Goal: Task Accomplishment & Management: Manage account settings

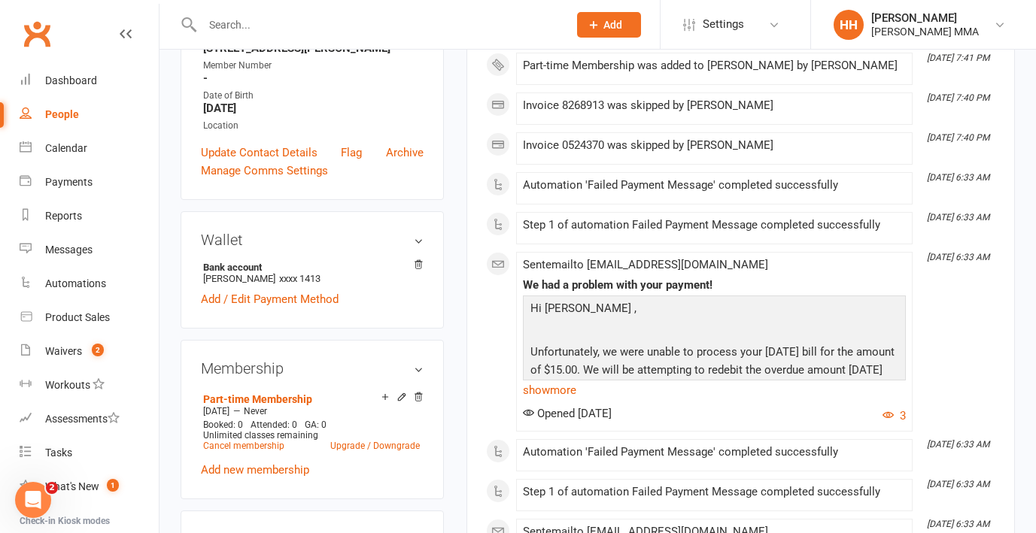
click at [269, 26] on input "text" at bounding box center [378, 24] width 360 height 21
paste input "cara.lee0411"
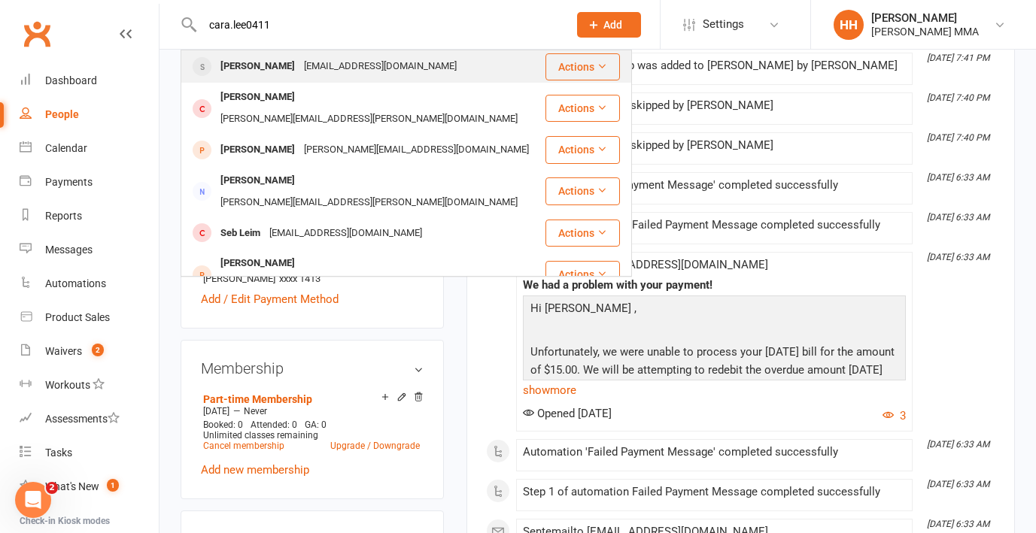
type input "cara.lee0411"
click at [269, 52] on div "[PERSON_NAME] [PERSON_NAME][EMAIL_ADDRESS][DOMAIN_NAME]" at bounding box center [363, 66] width 362 height 31
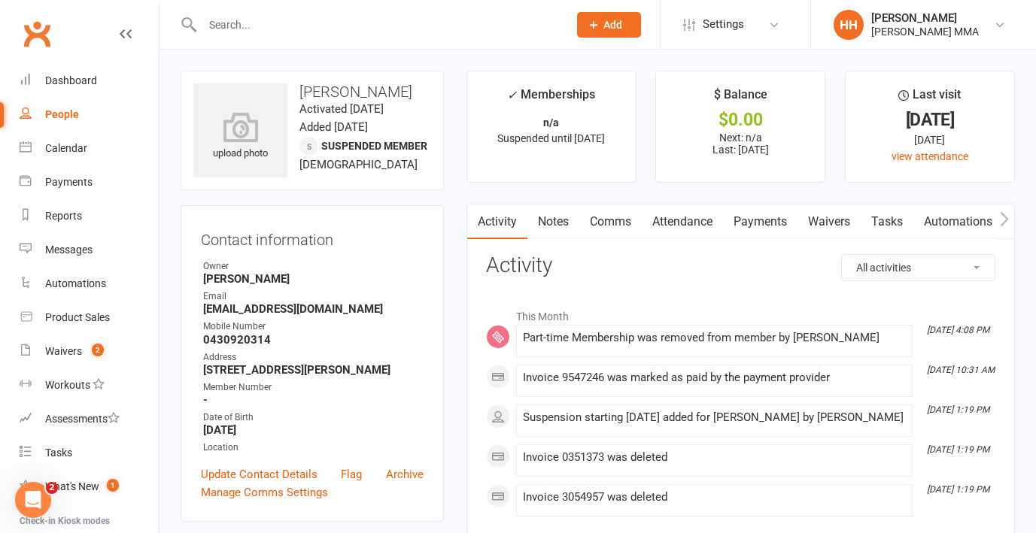
click at [259, 37] on div at bounding box center [369, 24] width 377 height 49
click at [257, 24] on input "text" at bounding box center [378, 24] width 360 height 21
paste input "[PERSON_NAME]"
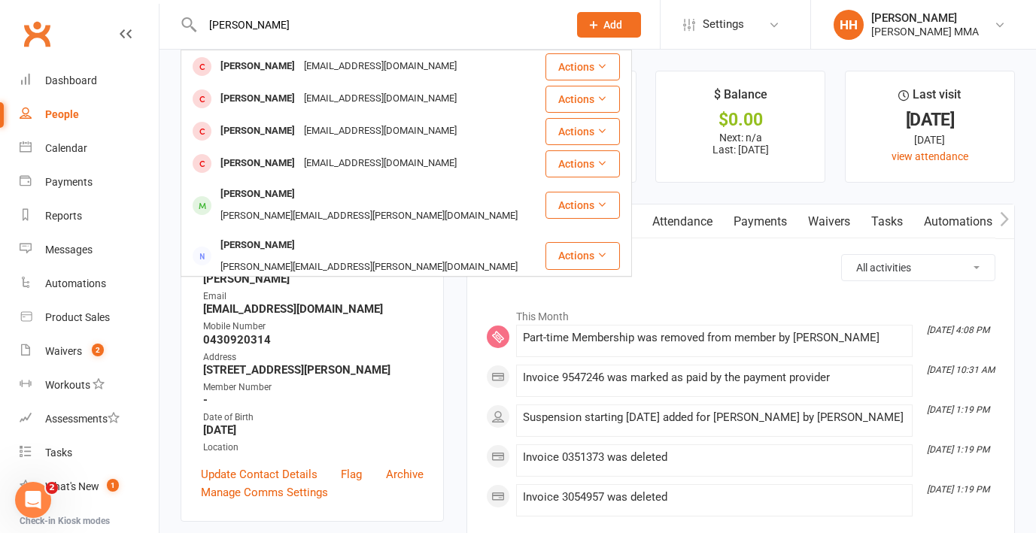
click at [268, 14] on input "[PERSON_NAME]" at bounding box center [378, 24] width 360 height 21
click at [272, 29] on input "[PERSON_NAME]" at bounding box center [378, 24] width 360 height 21
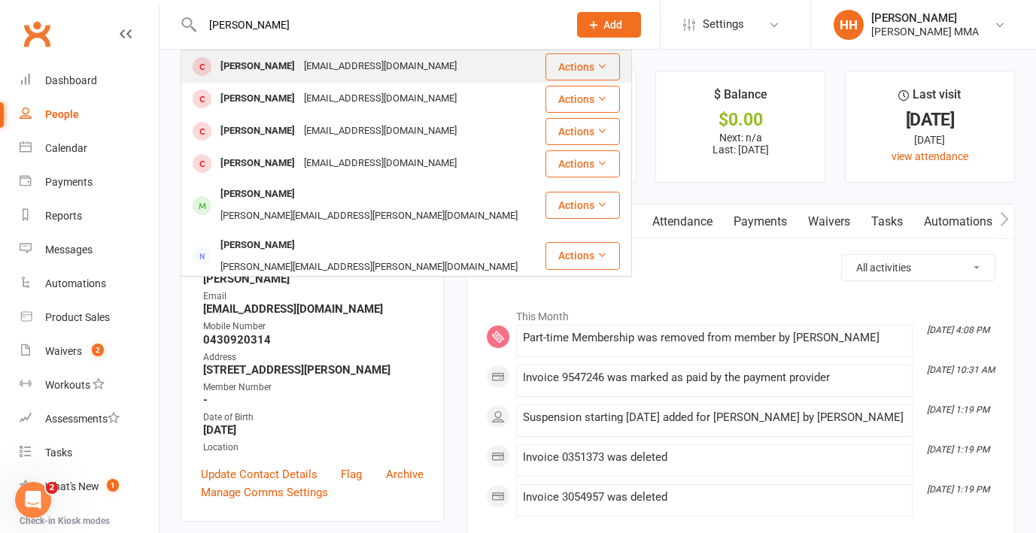
type input "[PERSON_NAME]"
click at [258, 62] on div "[PERSON_NAME]" at bounding box center [258, 67] width 84 height 22
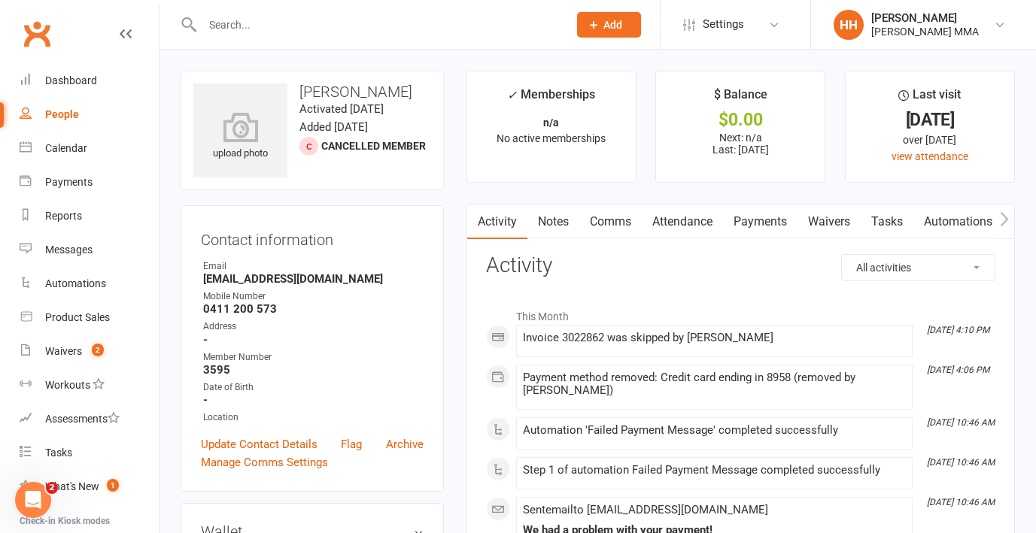
click at [54, 117] on div "People" at bounding box center [62, 114] width 34 height 12
select select "100"
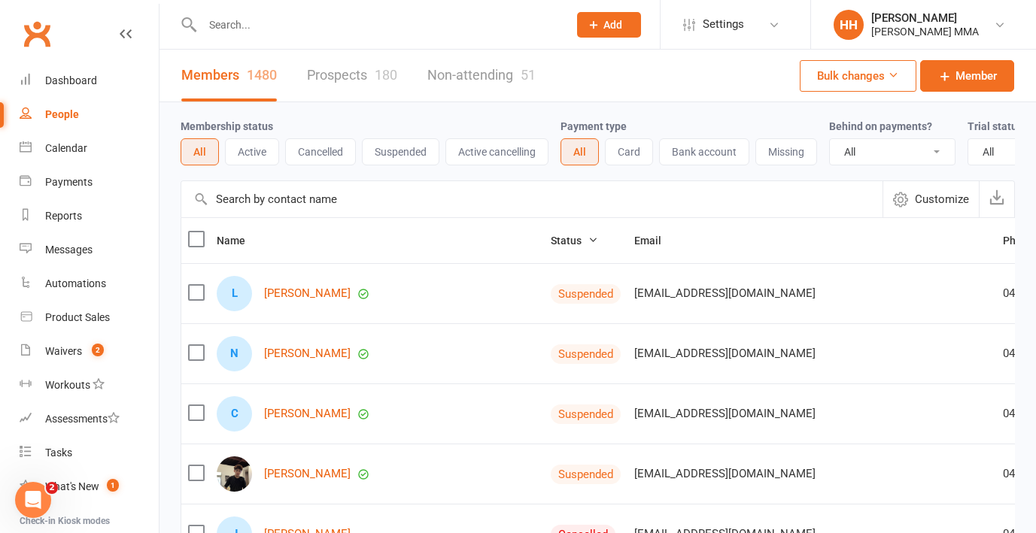
click at [262, 16] on input "text" at bounding box center [378, 24] width 360 height 21
paste input "[PERSON_NAME]"
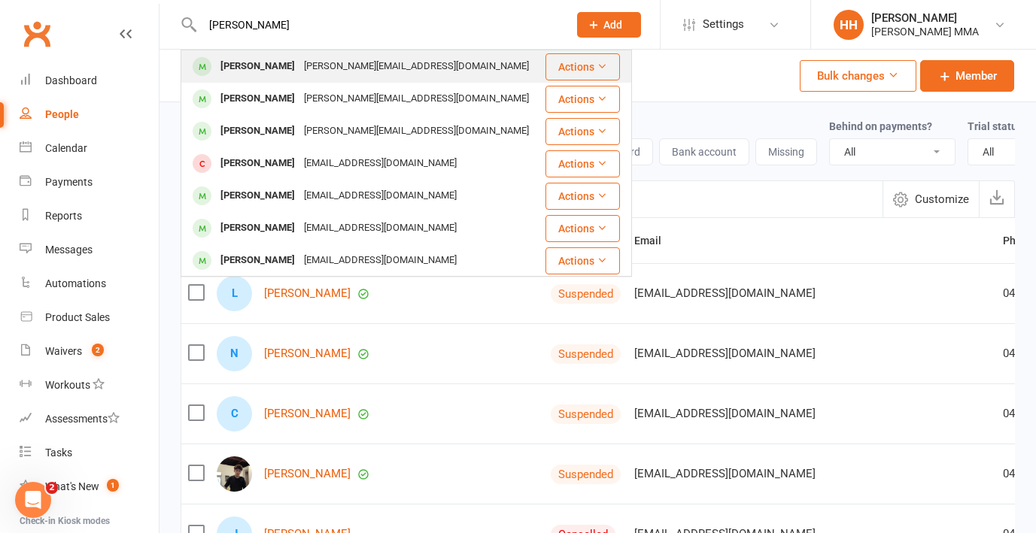
type input "[PERSON_NAME]"
click at [269, 64] on div "[PERSON_NAME]" at bounding box center [258, 67] width 84 height 22
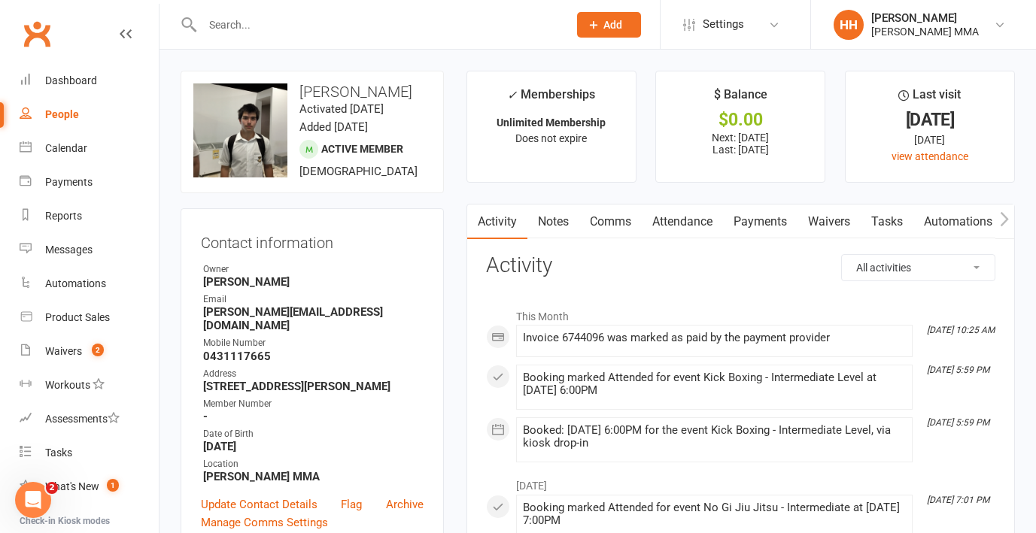
click at [748, 220] on link "Payments" at bounding box center [760, 222] width 74 height 35
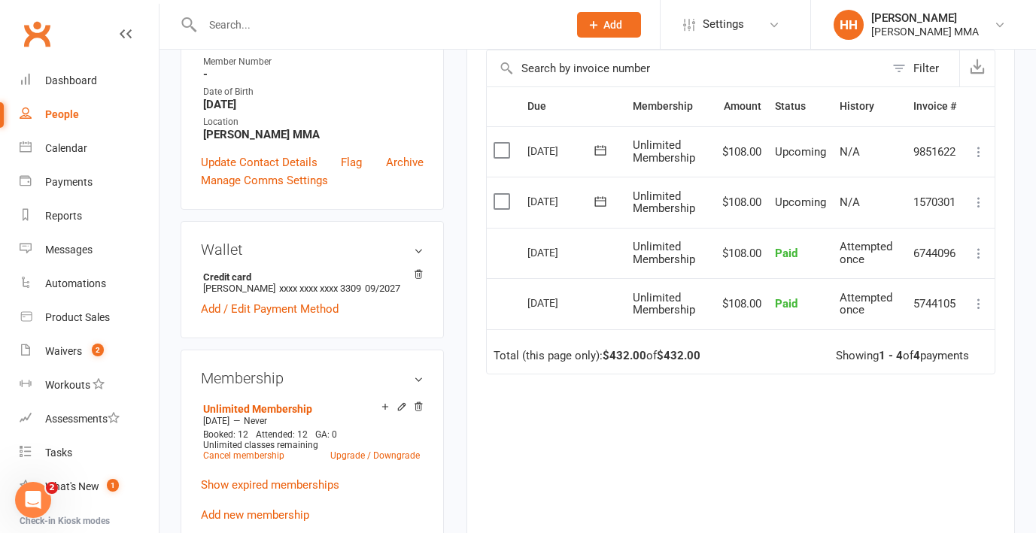
scroll to position [395, 0]
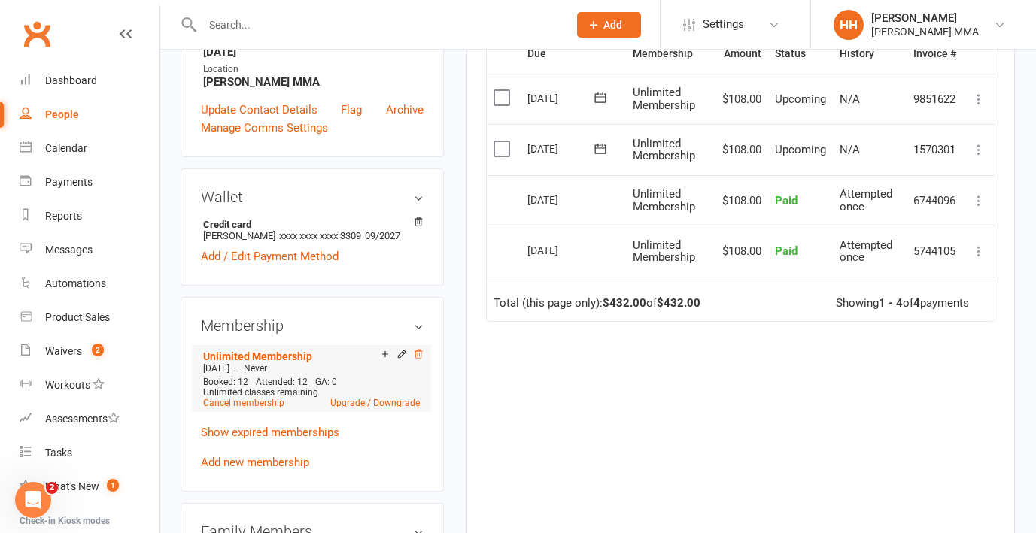
click at [418, 360] on icon at bounding box center [418, 354] width 11 height 11
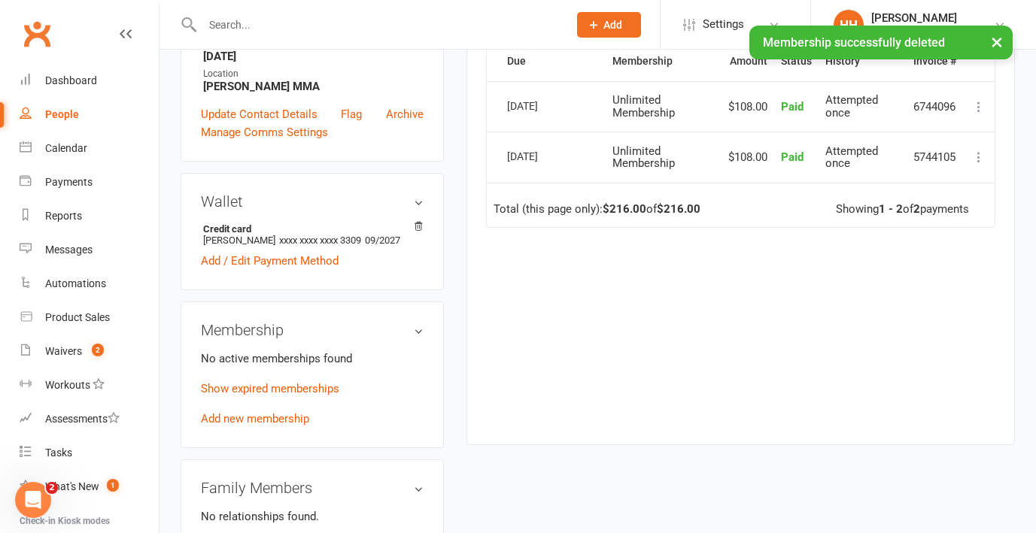
scroll to position [0, 0]
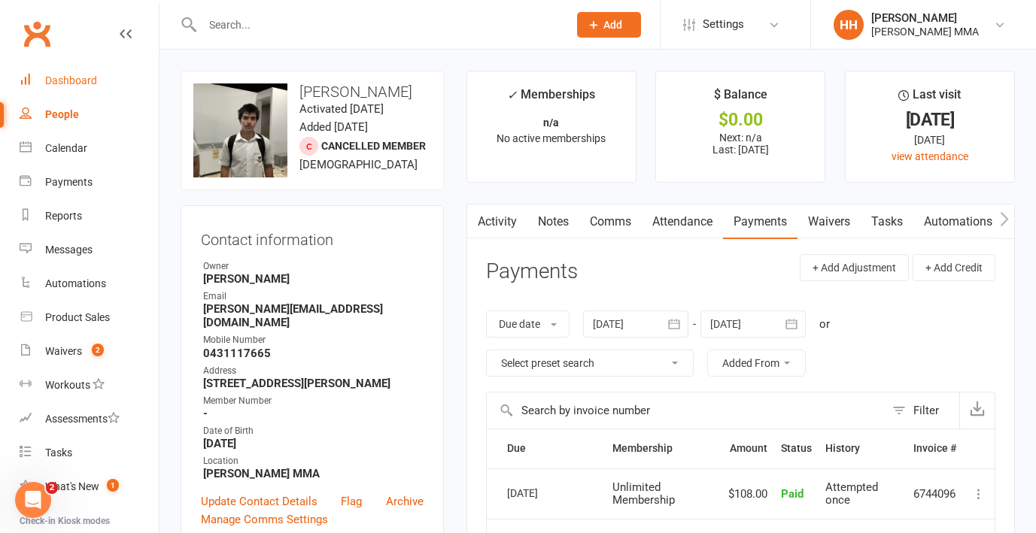
click at [111, 77] on link "Dashboard" at bounding box center [89, 81] width 139 height 34
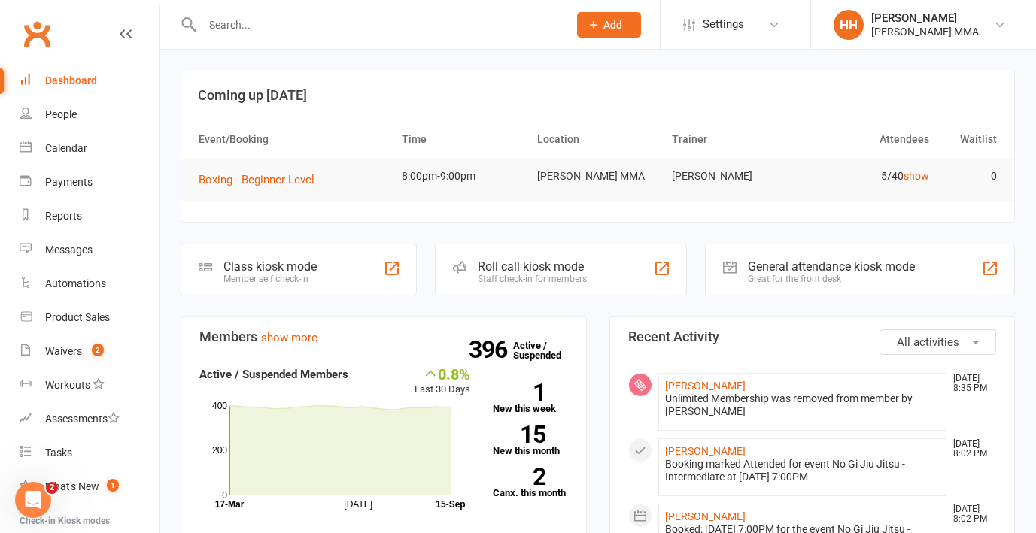
click at [287, 29] on input "text" at bounding box center [378, 24] width 360 height 21
paste input "[PERSON_NAME]"
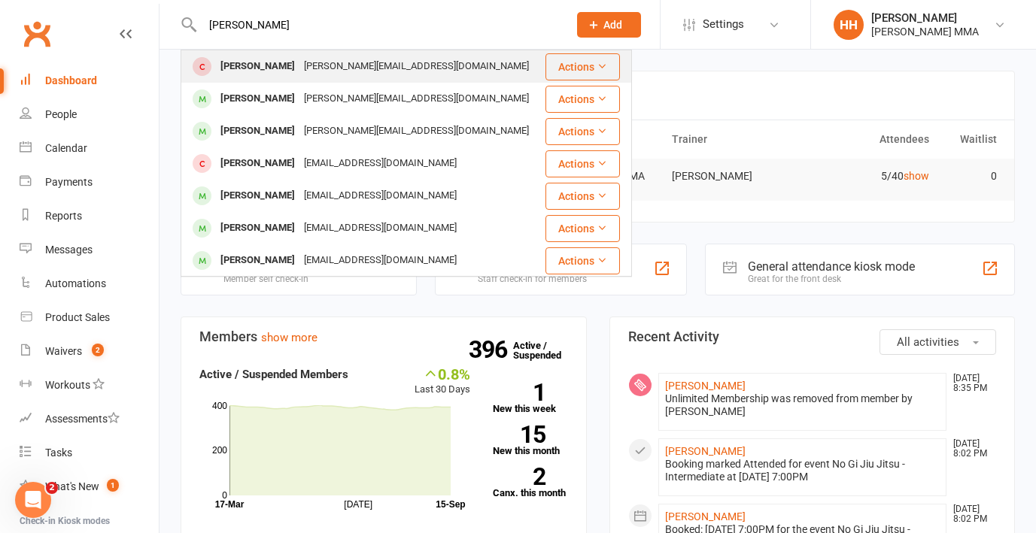
type input "[PERSON_NAME]"
click at [299, 62] on div "[PERSON_NAME]" at bounding box center [258, 67] width 84 height 22
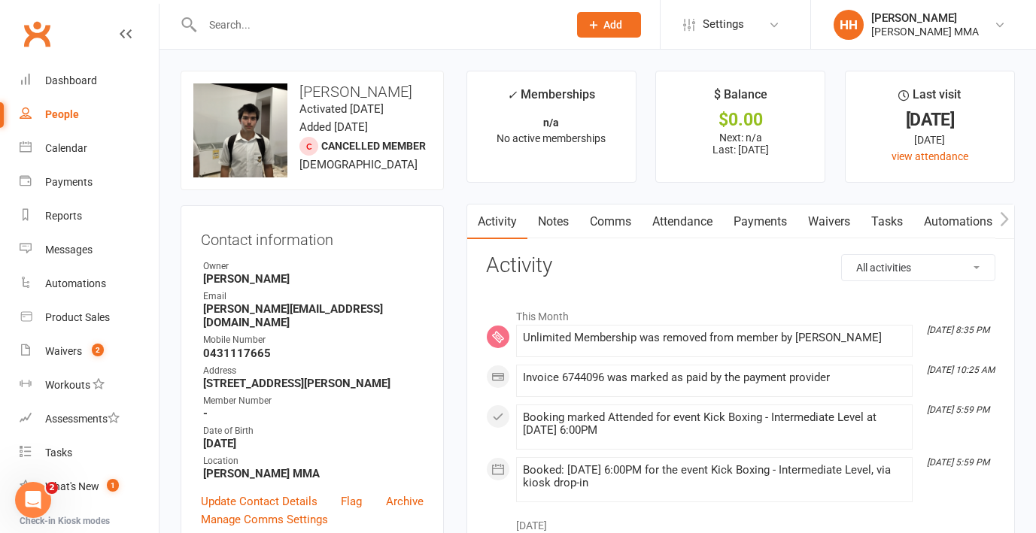
click at [93, 118] on link "People" at bounding box center [89, 115] width 139 height 34
select select "100"
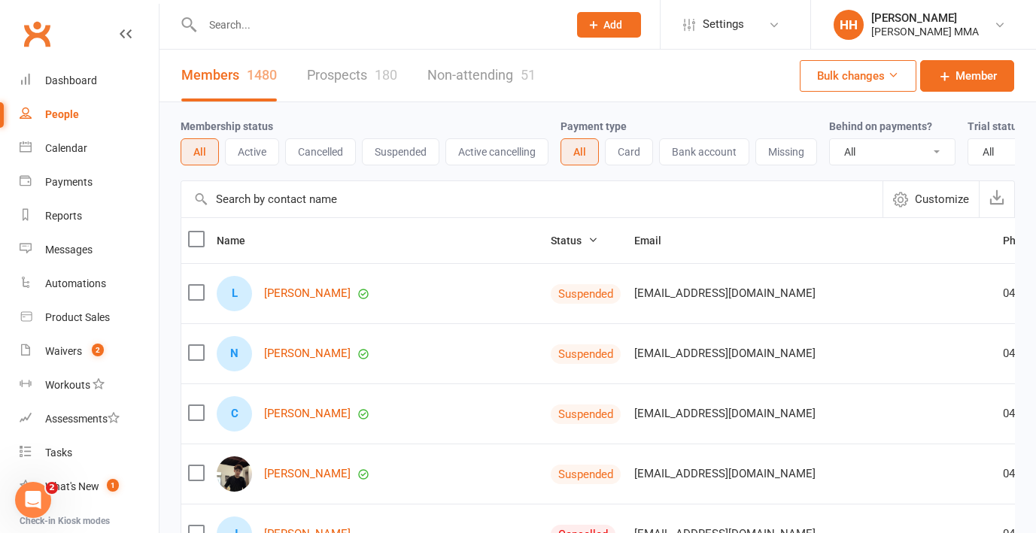
click at [223, 28] on input "text" at bounding box center [378, 24] width 360 height 21
paste input "cara.lee0411"
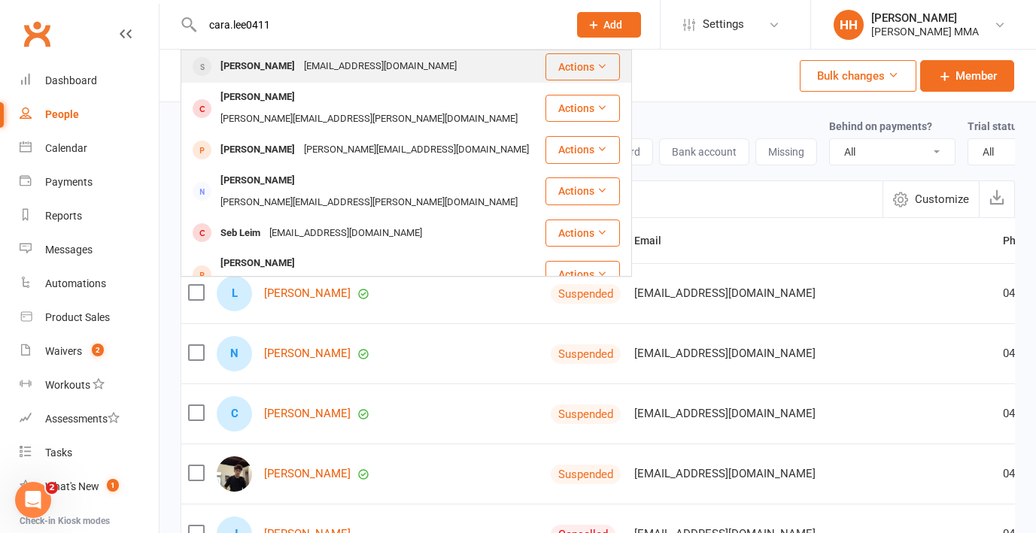
type input "cara.lee0411"
click at [299, 62] on div "[EMAIL_ADDRESS][DOMAIN_NAME]" at bounding box center [380, 67] width 162 height 22
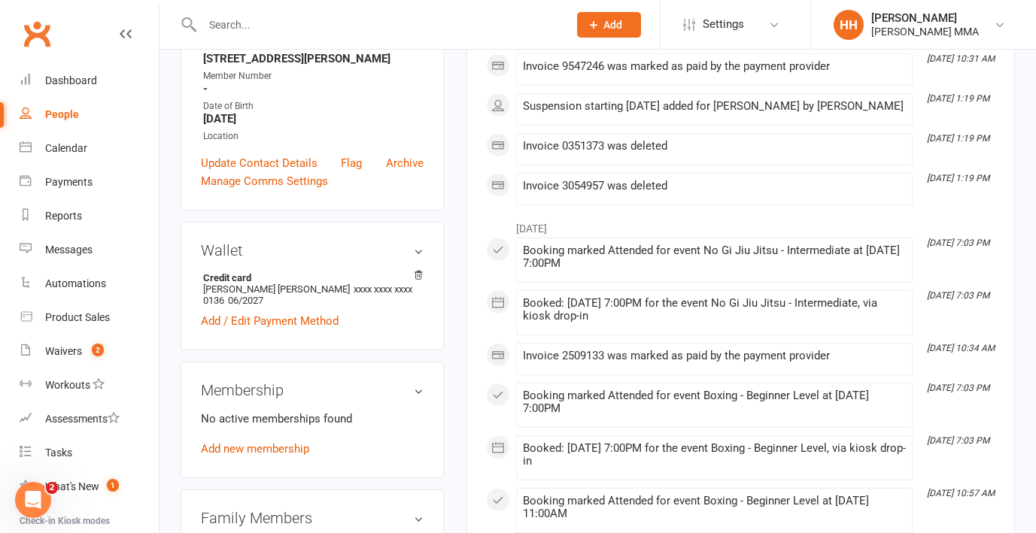
scroll to position [296, 0]
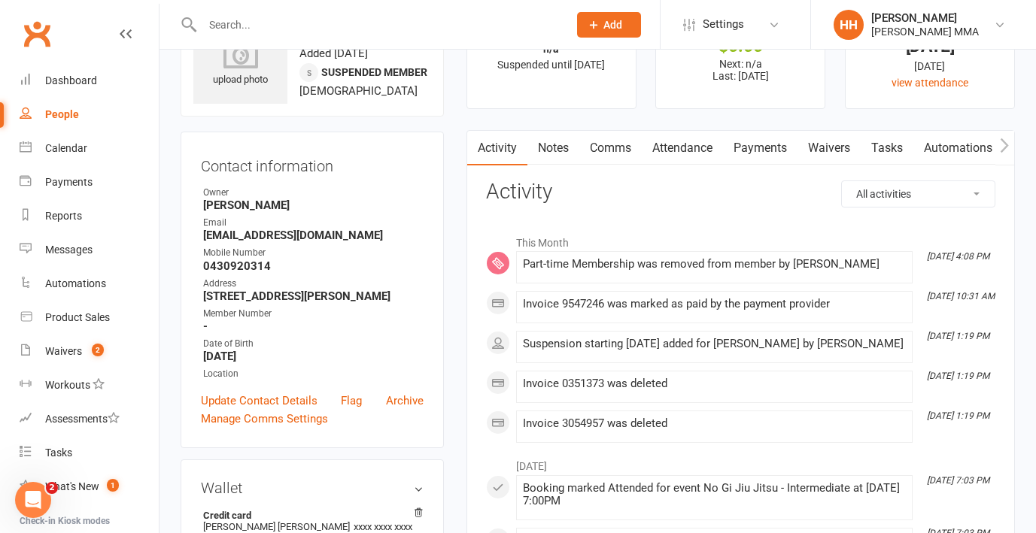
click at [744, 141] on link "Payments" at bounding box center [760, 148] width 74 height 35
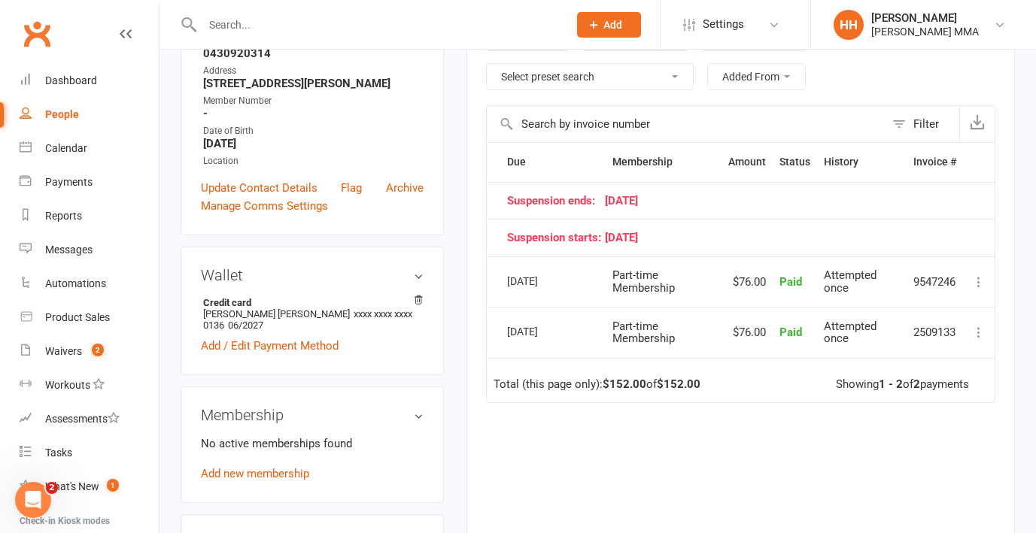
scroll to position [286, 0]
click at [452, 463] on div "upload photo [PERSON_NAME] Activated [DATE] Added [DATE] Suspended member [DEMO…" at bounding box center [312, 407] width 286 height 1244
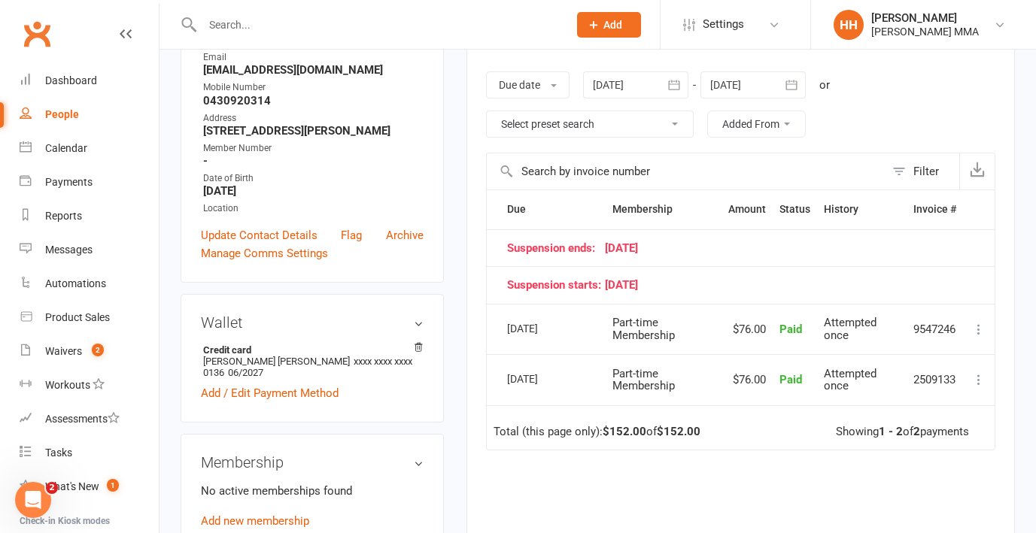
scroll to position [236, 0]
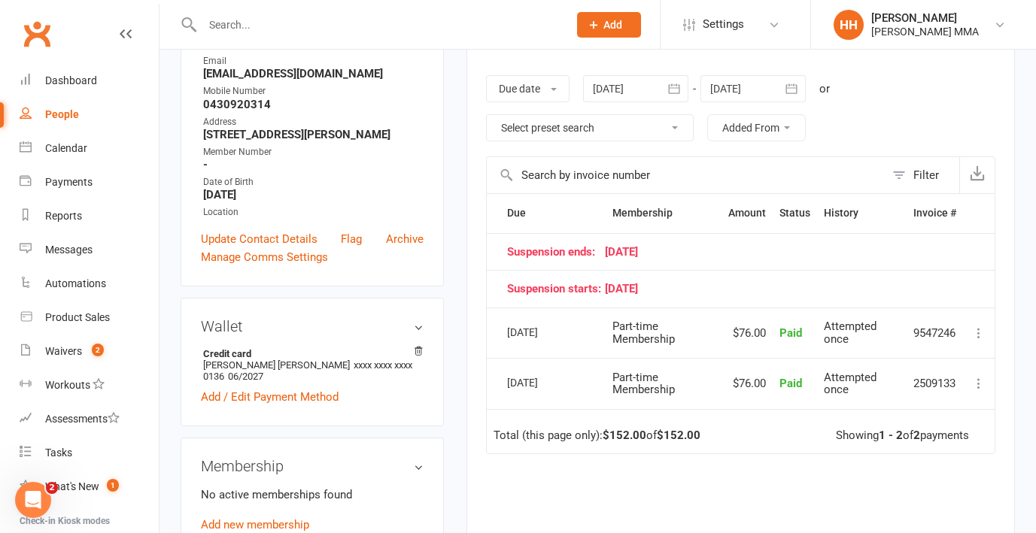
click at [794, 90] on icon "button" at bounding box center [791, 88] width 15 height 15
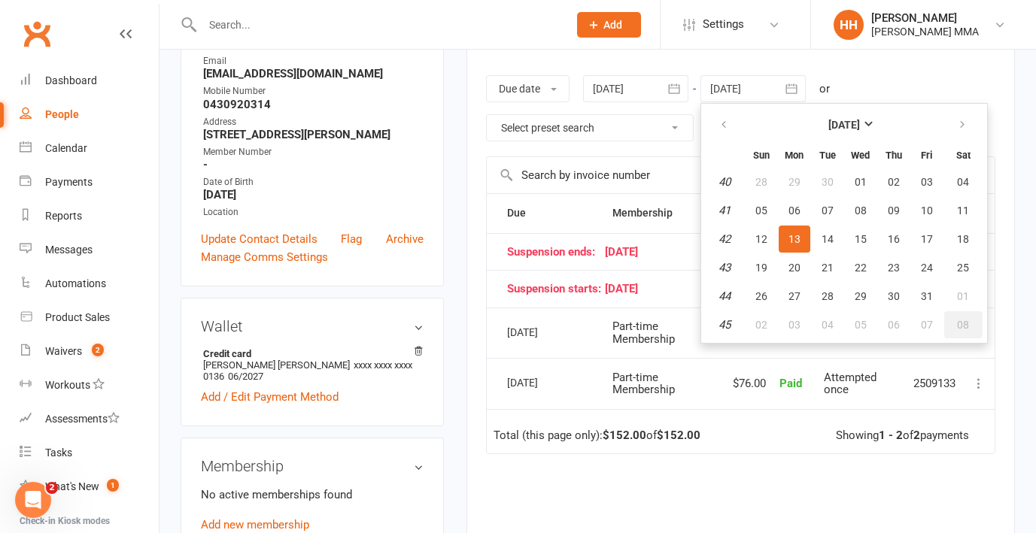
click at [969, 328] on span "08" at bounding box center [963, 325] width 12 height 12
type input "[DATE]"
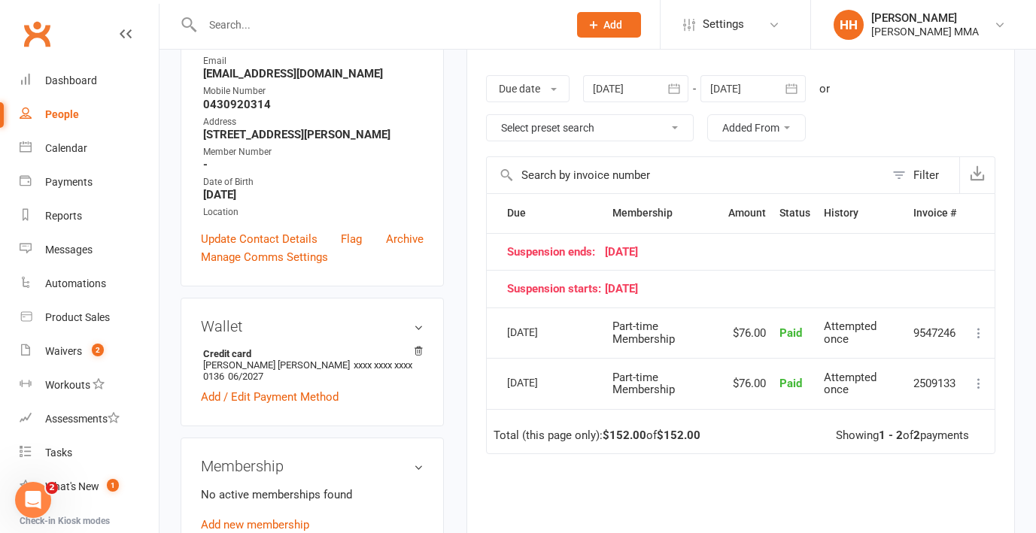
scroll to position [257, 0]
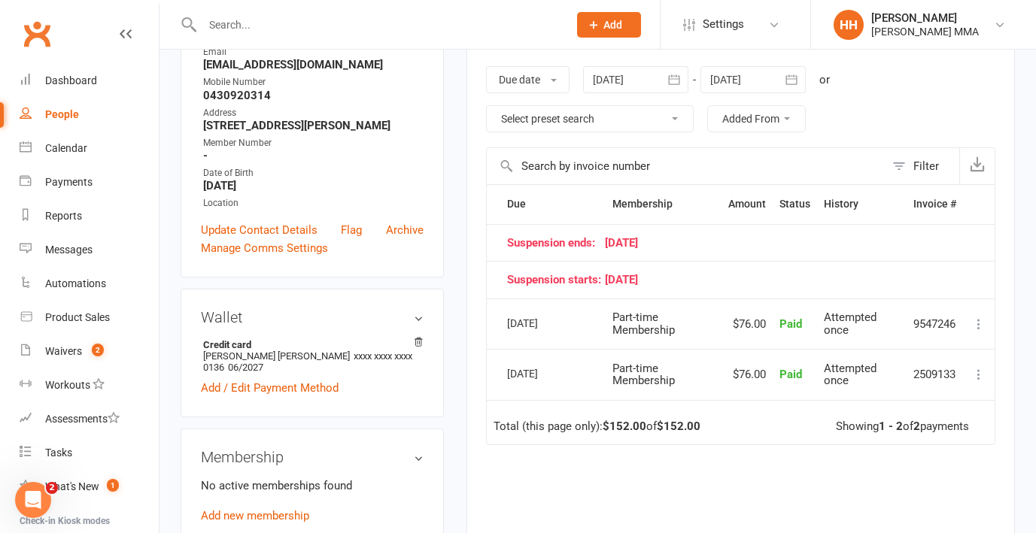
click at [460, 522] on main "✓ Memberships n/a Suspended until [DATE] $ Balance $0.00 Next: n/a Last: [DATE]…" at bounding box center [740, 252] width 571 height 852
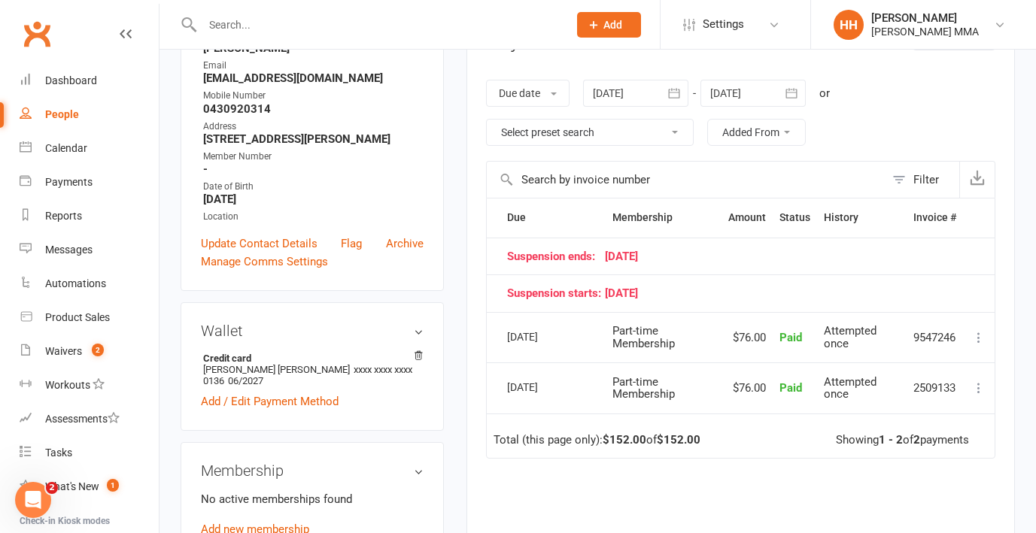
click at [460, 522] on main "✓ Memberships n/a Suspended until [DATE] $ Balance $0.00 Next: n/a Last: [DATE]…" at bounding box center [740, 266] width 571 height 852
click at [467, 508] on div "Activity Notes Comms Attendance Payments Waivers Tasks Automations Credit balan…" at bounding box center [741, 325] width 549 height 704
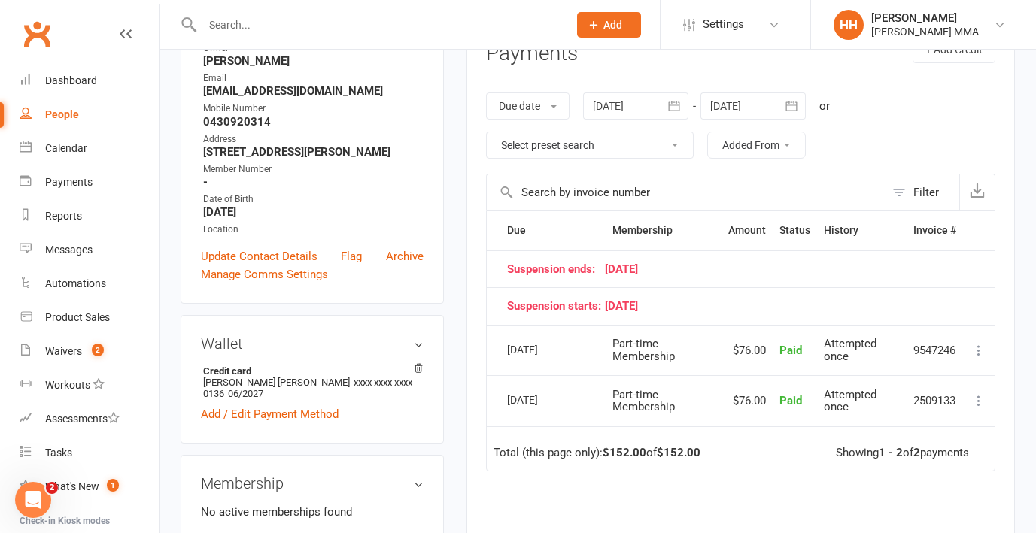
click at [483, 499] on div "Activity Notes Comms Attendance Payments Waivers Tasks Automations Credit balan…" at bounding box center [741, 338] width 549 height 704
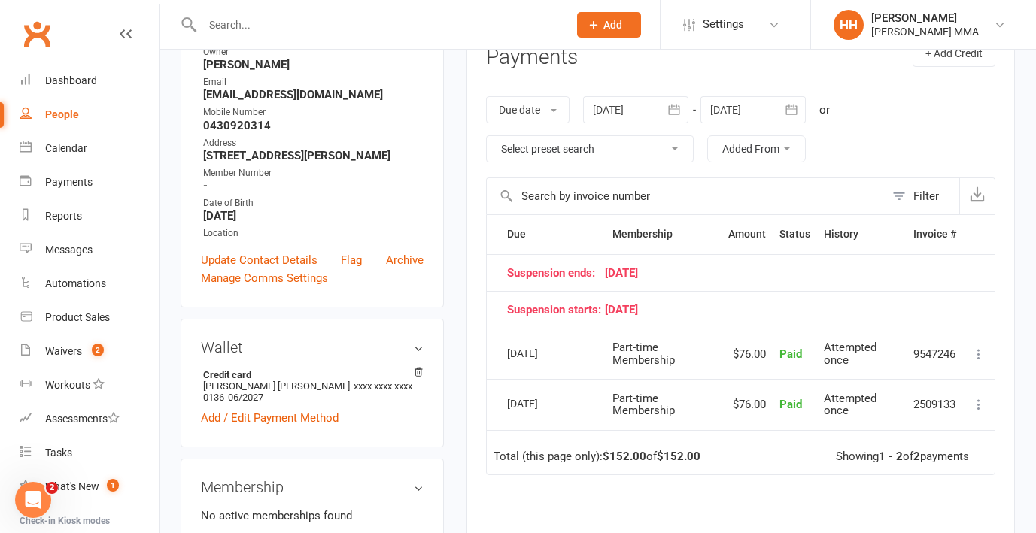
click at [483, 499] on div "Activity Notes Comms Attendance Payments Waivers Tasks Automations Credit balan…" at bounding box center [741, 341] width 549 height 704
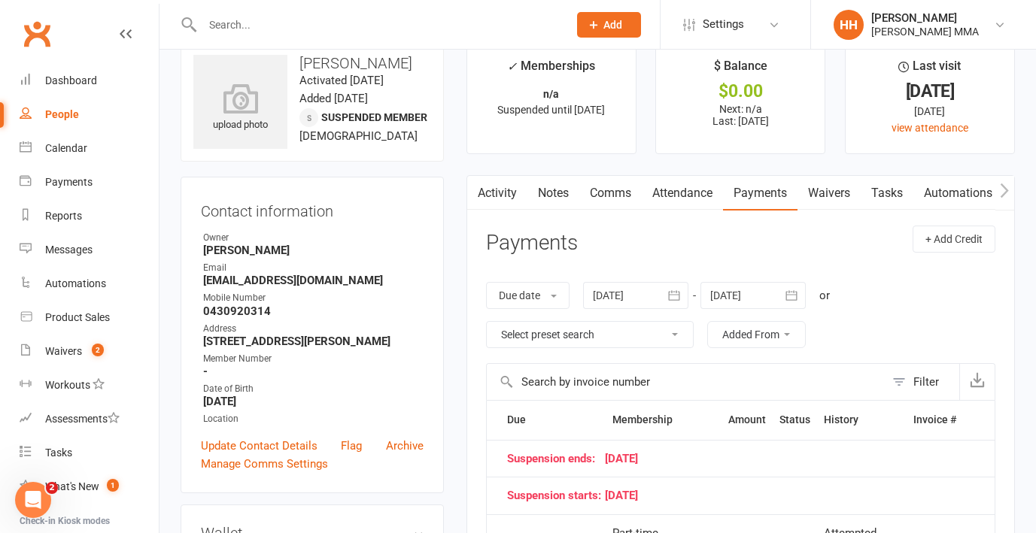
scroll to position [0, 0]
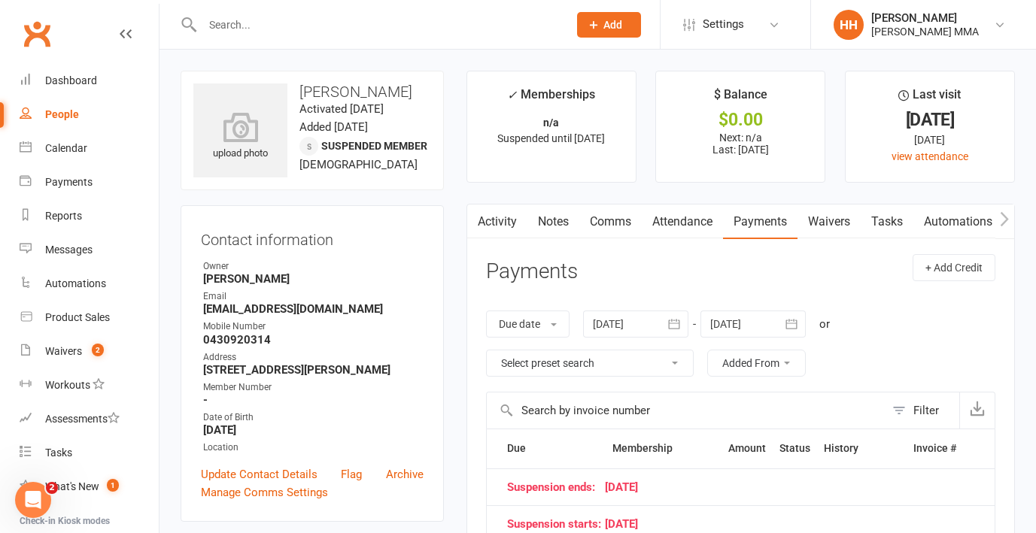
click at [114, 106] on link "People" at bounding box center [89, 115] width 139 height 34
select select "100"
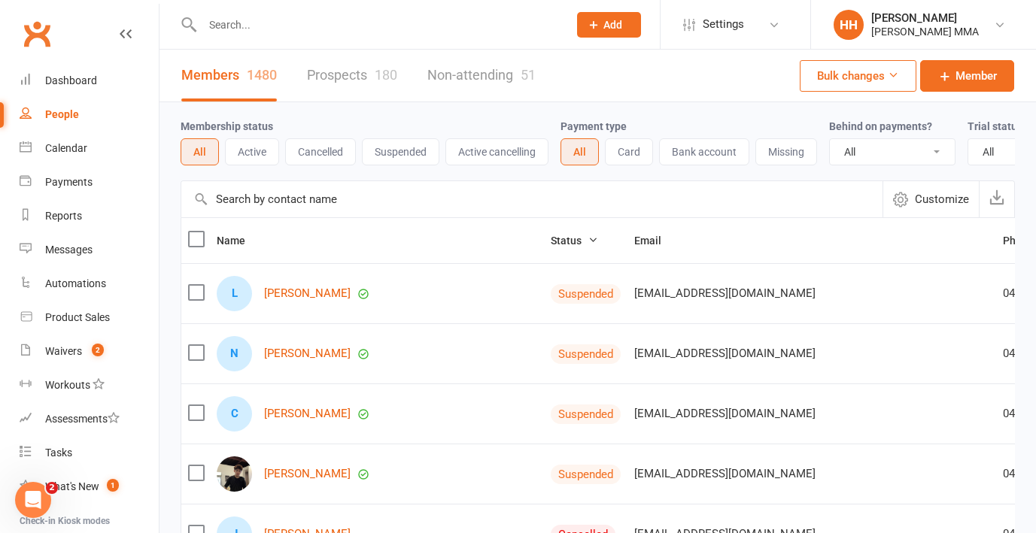
click at [257, 35] on input "text" at bounding box center [378, 24] width 360 height 21
paste input "[PERSON_NAME]"
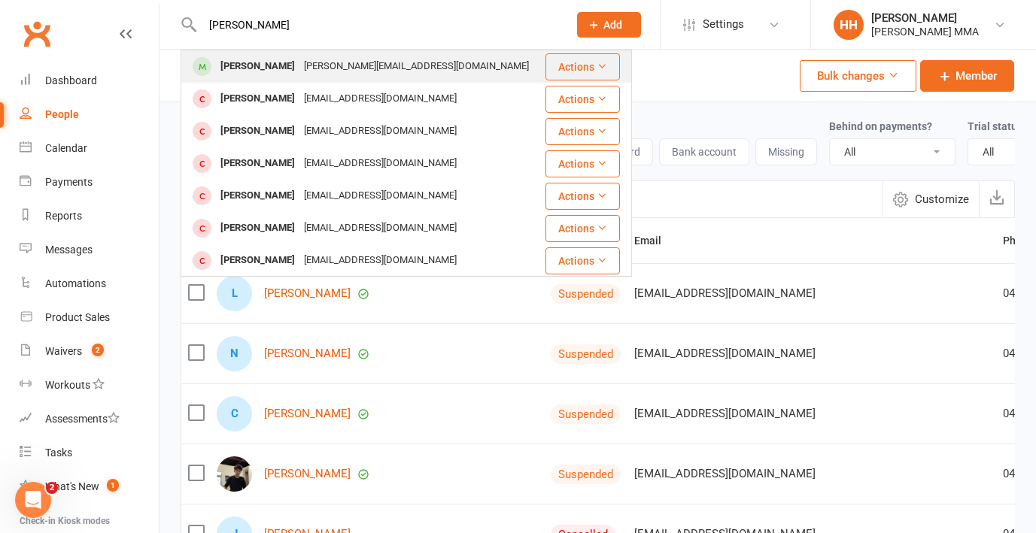
type input "[PERSON_NAME]"
click at [319, 65] on div "[PERSON_NAME][EMAIL_ADDRESS][DOMAIN_NAME]" at bounding box center [416, 67] width 234 height 22
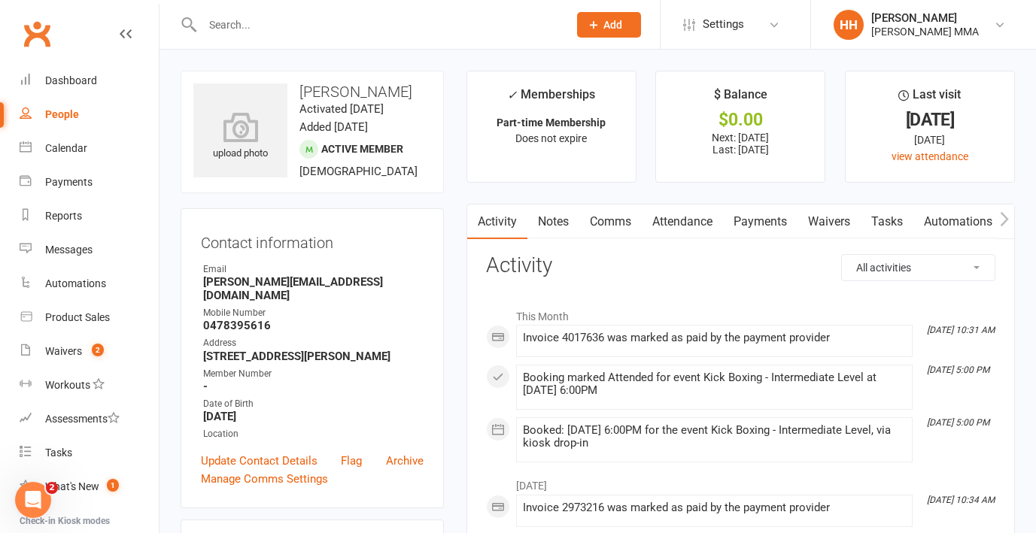
click at [748, 224] on link "Payments" at bounding box center [760, 222] width 74 height 35
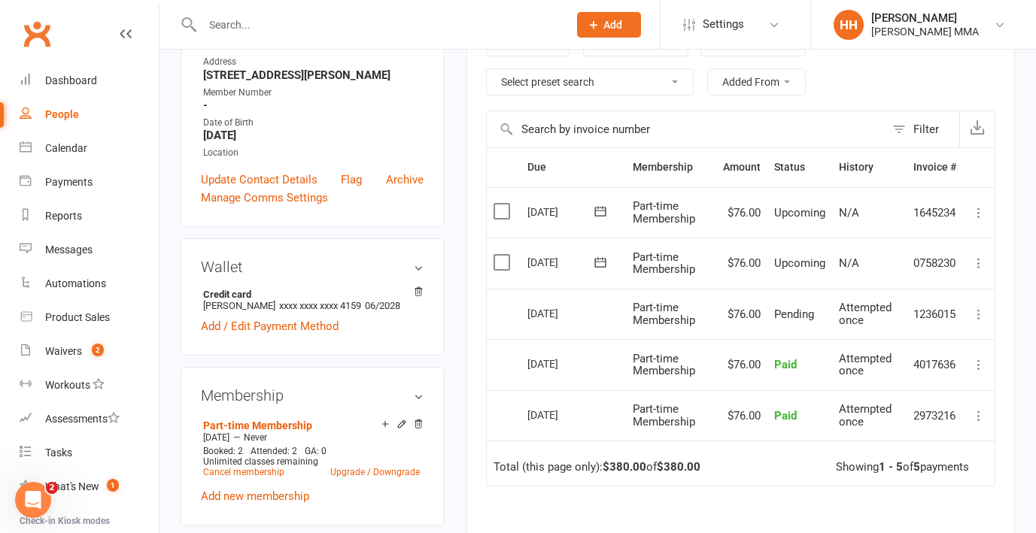
scroll to position [329, 0]
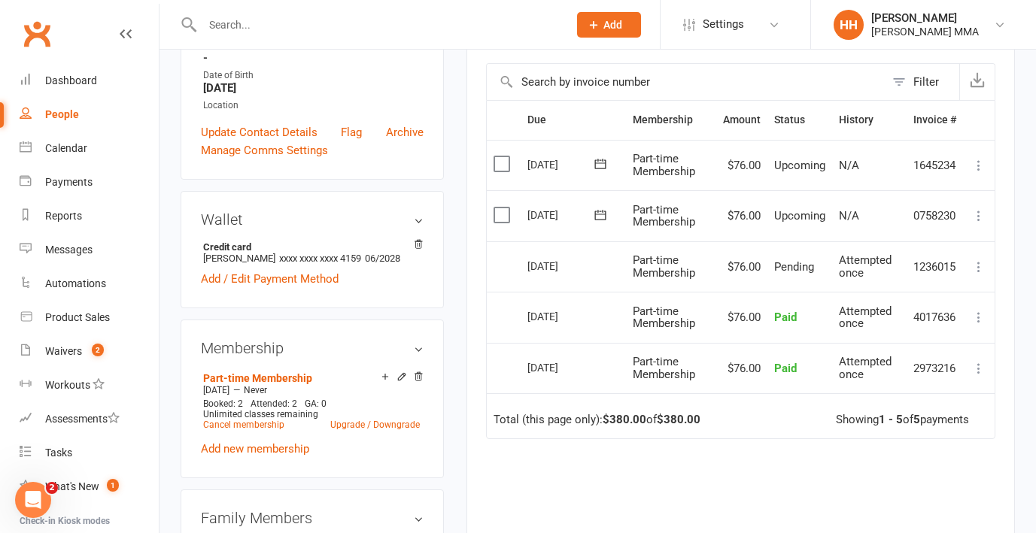
click at [769, 484] on div "Due Contact Membership Amount Status History Invoice # Select this [DATE] [PERS…" at bounding box center [740, 366] width 509 height 533
click at [781, 453] on div "Due Contact Membership Amount Status History Invoice # Select this [DATE] [PERS…" at bounding box center [740, 366] width 509 height 533
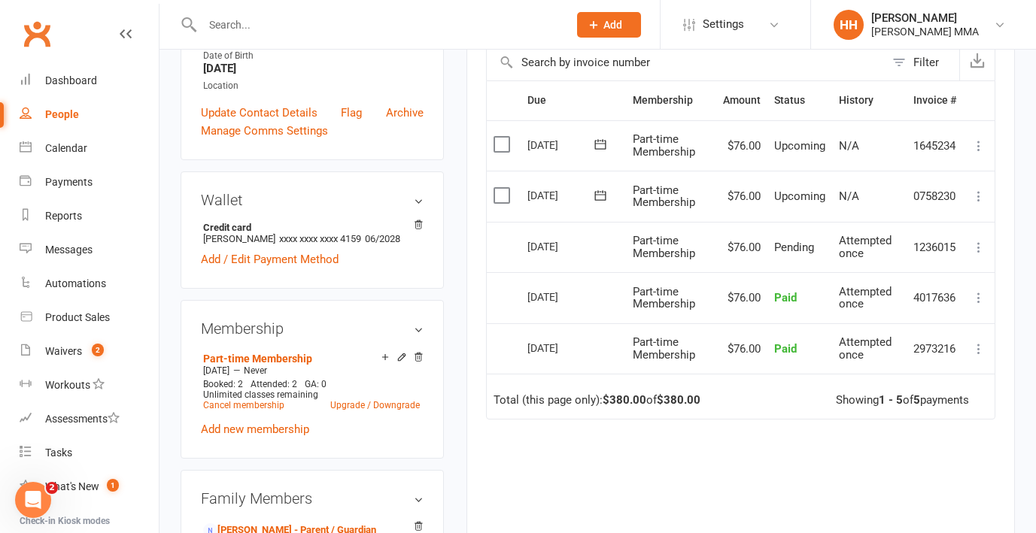
scroll to position [363, 0]
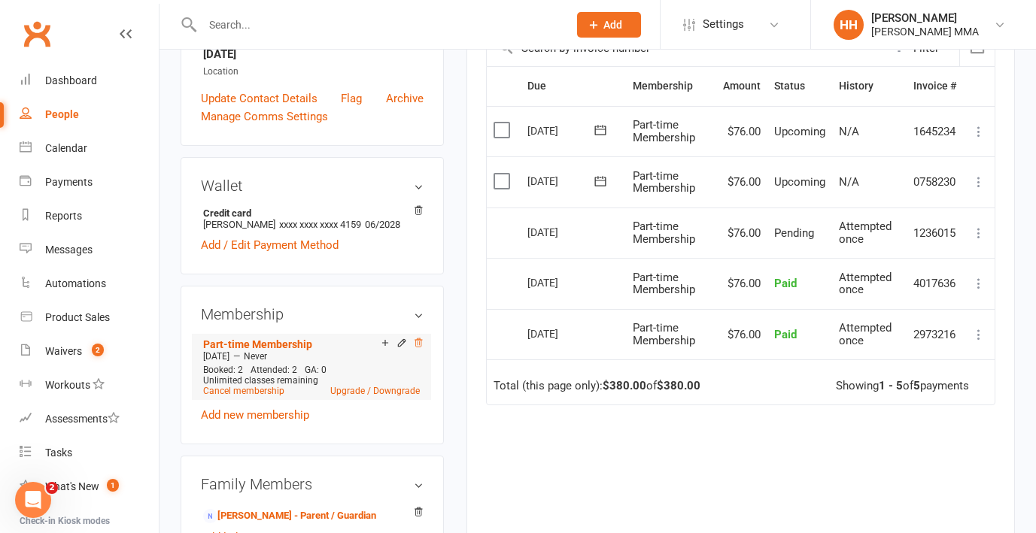
click at [415, 348] on icon at bounding box center [418, 343] width 11 height 11
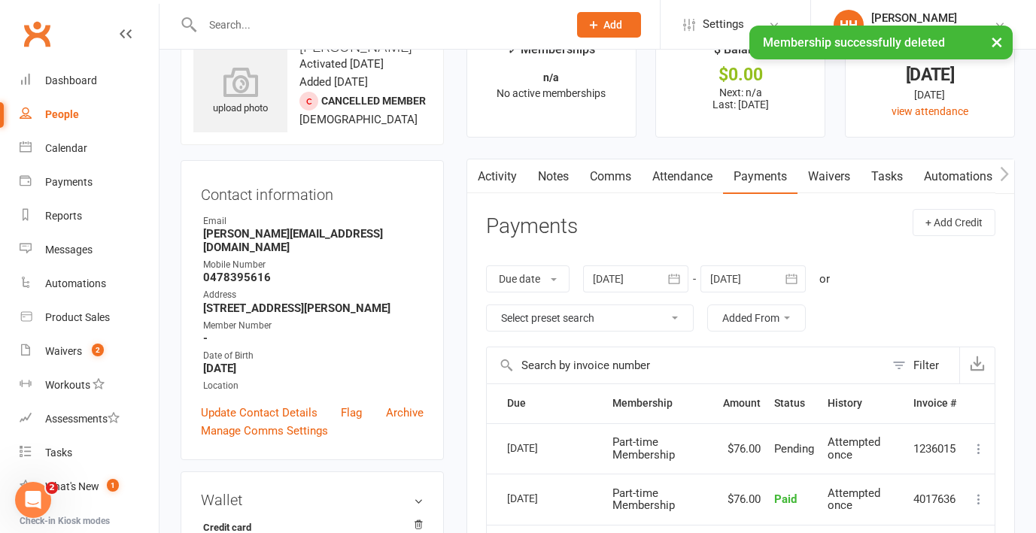
scroll to position [0, 0]
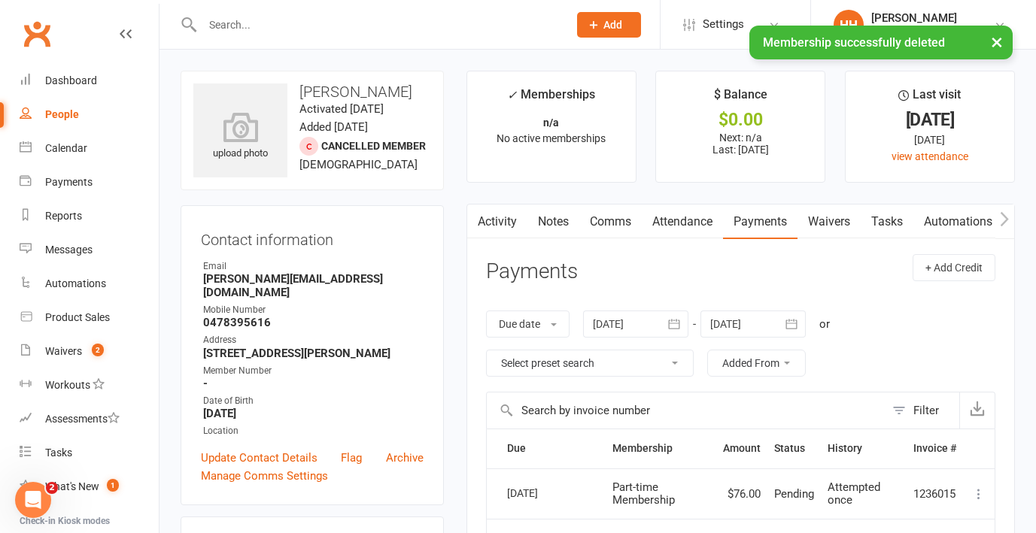
click at [571, 222] on link "Notes" at bounding box center [553, 222] width 52 height 35
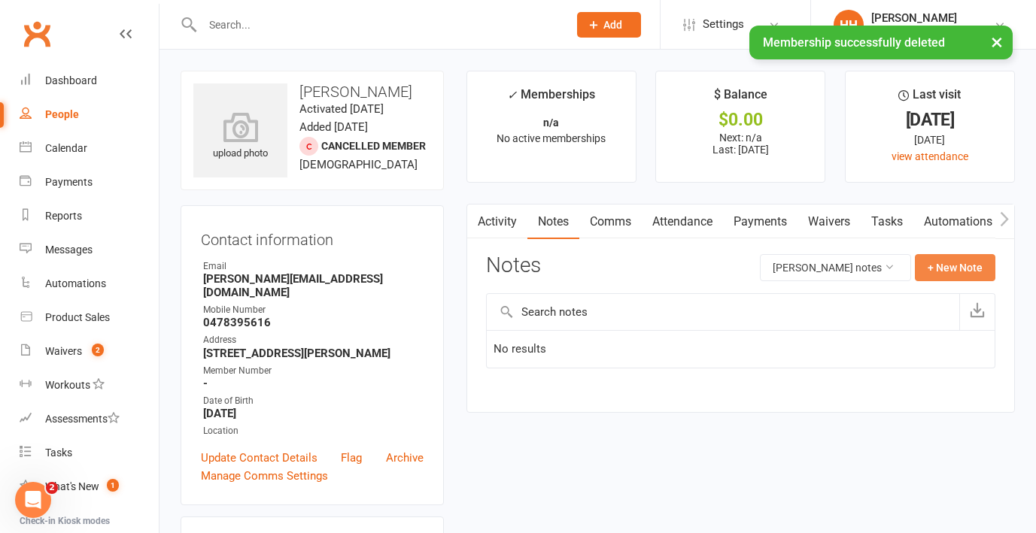
click at [955, 260] on button "+ New Note" at bounding box center [955, 267] width 81 height 27
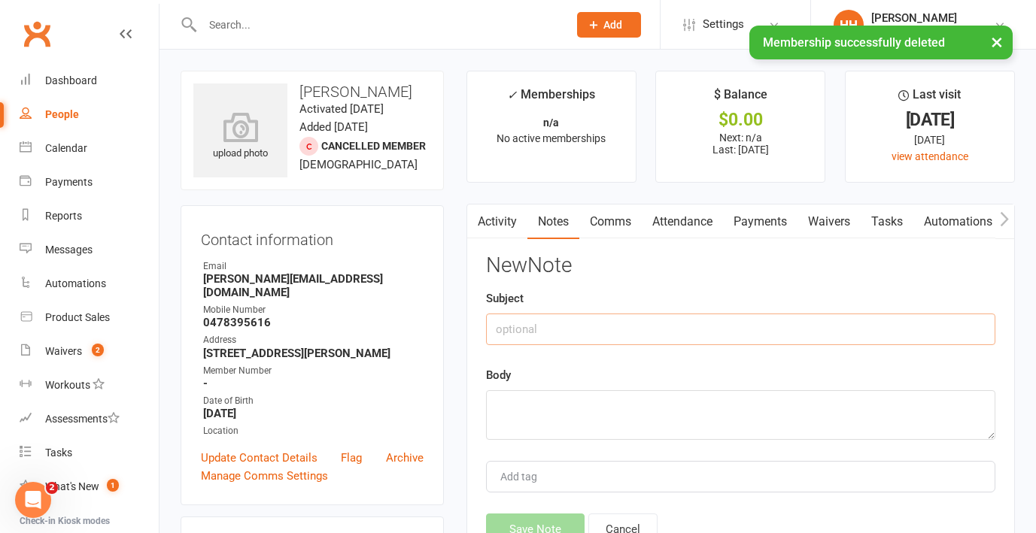
click at [714, 332] on input "text" at bounding box center [740, 330] width 509 height 32
type input "CREDIT"
click at [714, 419] on textarea at bounding box center [740, 416] width 509 height 50
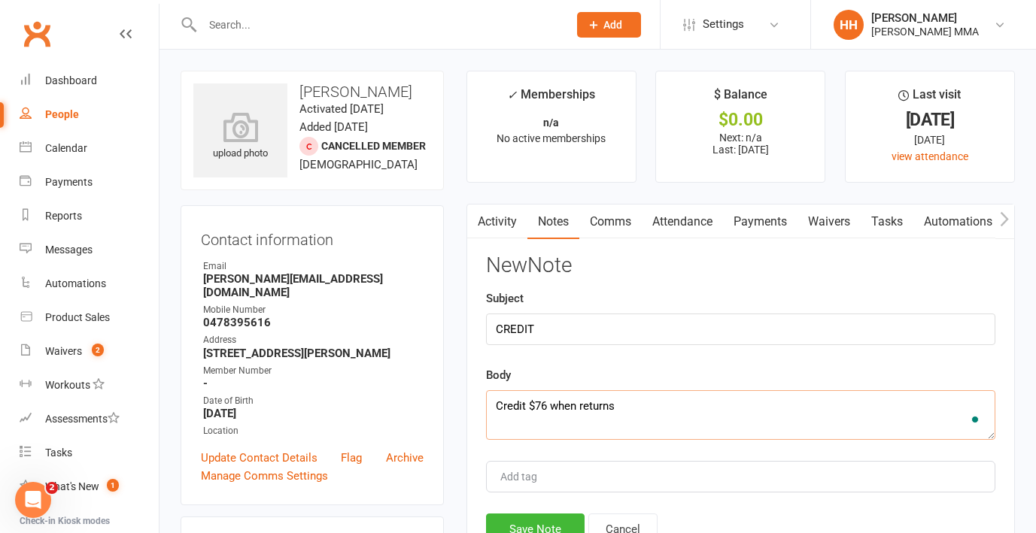
scroll to position [13, 0]
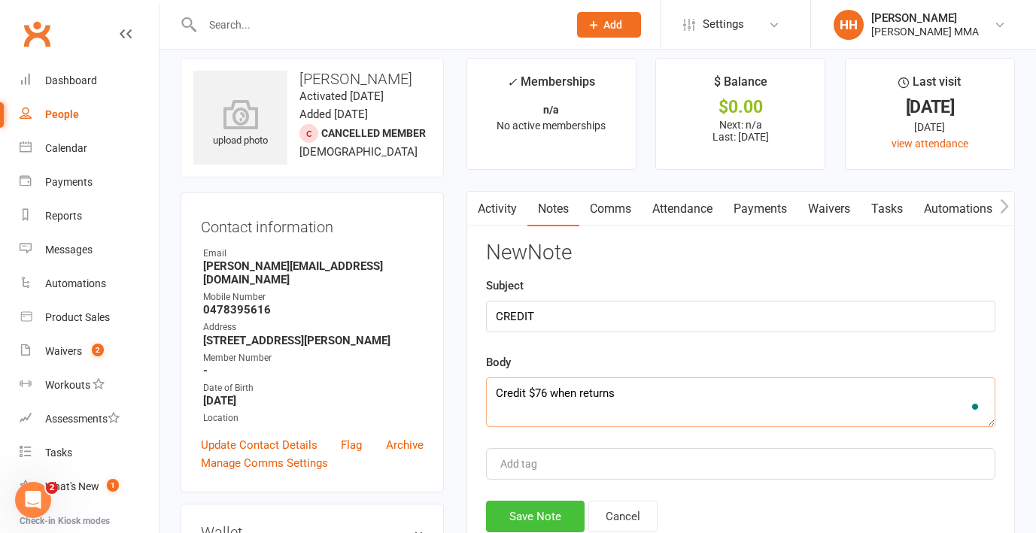
type textarea "Credit $76 when returns"
click at [549, 518] on button "Save Note" at bounding box center [535, 517] width 99 height 32
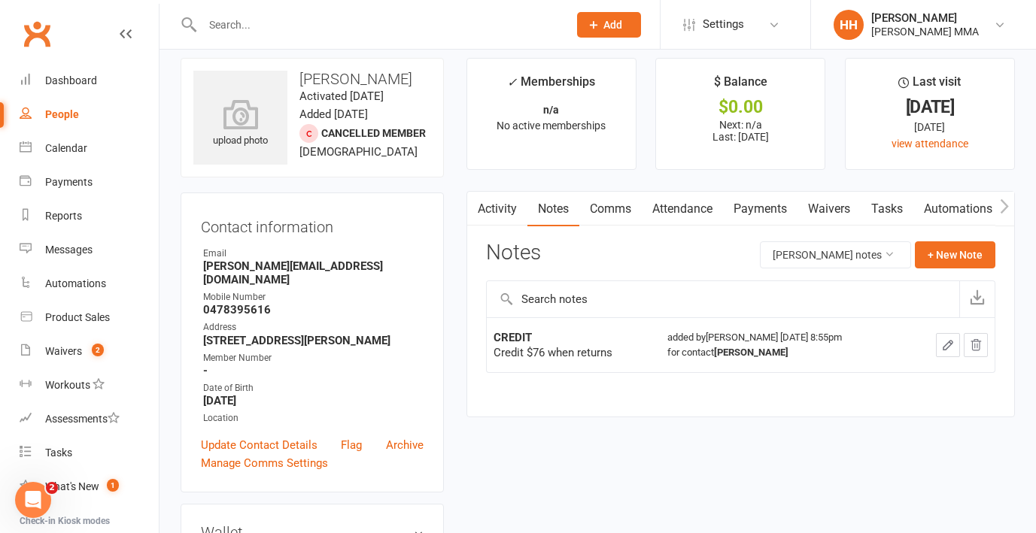
click at [291, 36] on div at bounding box center [369, 24] width 377 height 49
click at [287, 27] on input "text" at bounding box center [378, 24] width 360 height 21
paste input "[PERSON_NAME]"
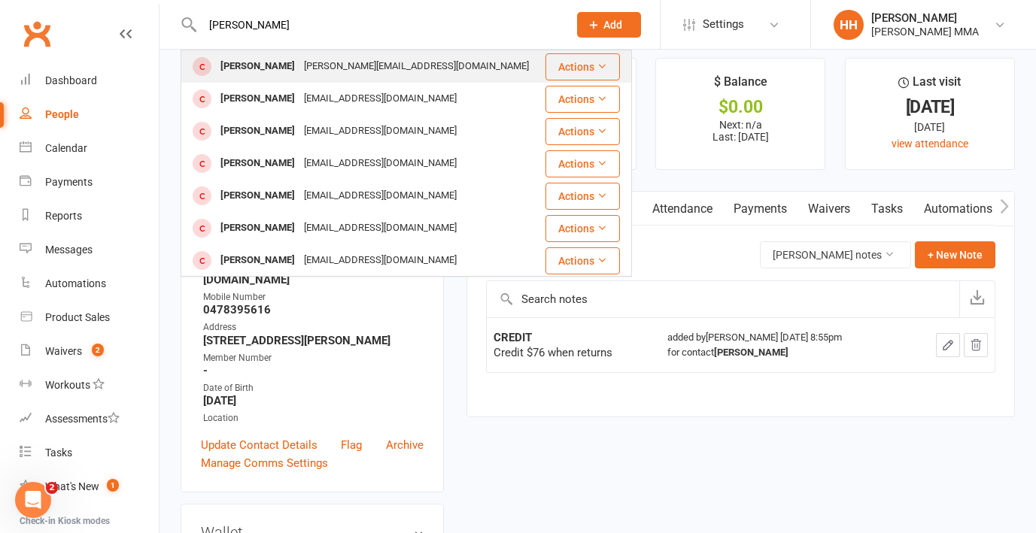
type input "[PERSON_NAME]"
click at [299, 61] on div "[PERSON_NAME][EMAIL_ADDRESS][DOMAIN_NAME]" at bounding box center [416, 67] width 234 height 22
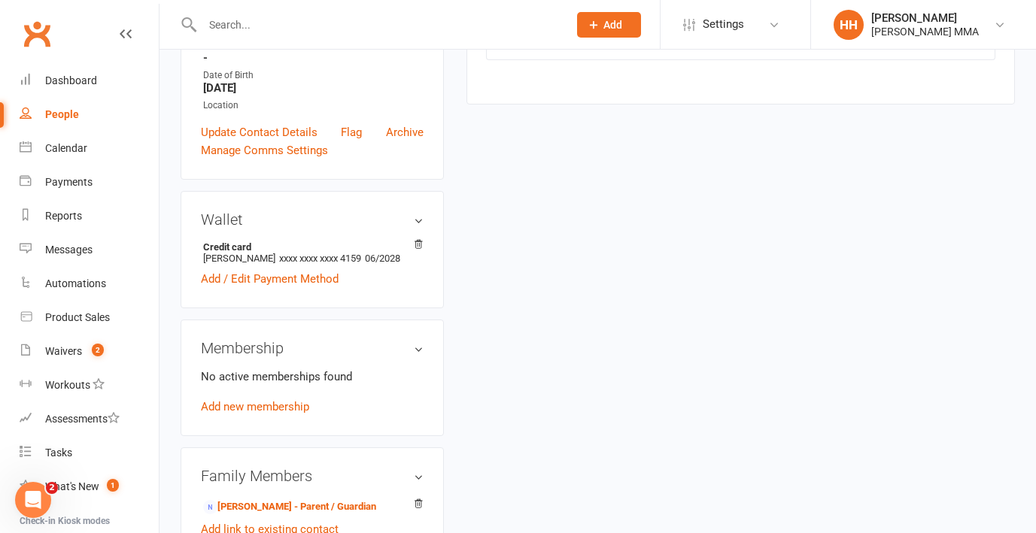
scroll to position [349, 0]
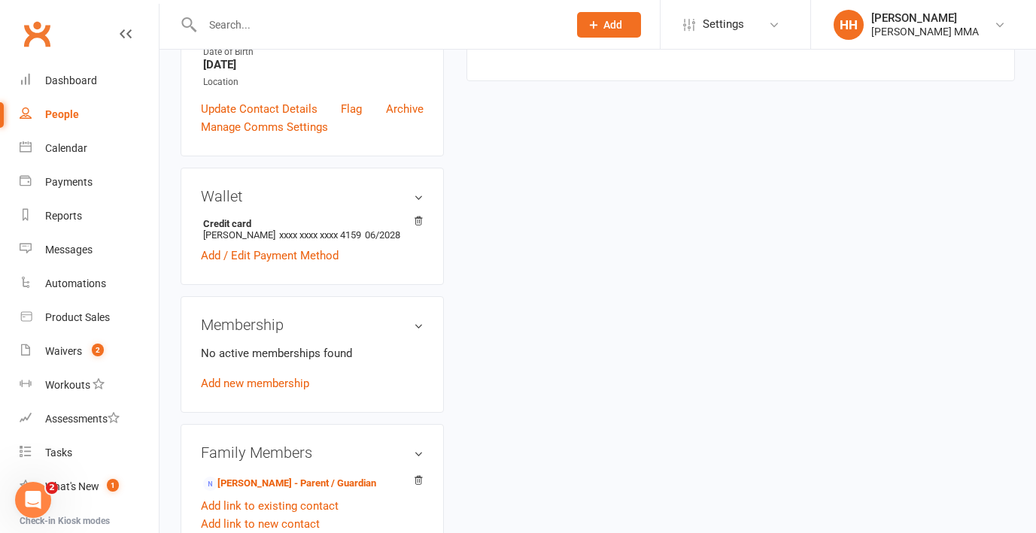
click at [542, 457] on div "upload photo [PERSON_NAME] Activated [DATE] Added [DATE] Cancelled member [DEMO…" at bounding box center [597, 322] width 857 height 1200
click at [558, 403] on div "upload photo [PERSON_NAME] Activated [DATE] Added [DATE] Cancelled member [DEMO…" at bounding box center [597, 322] width 857 height 1200
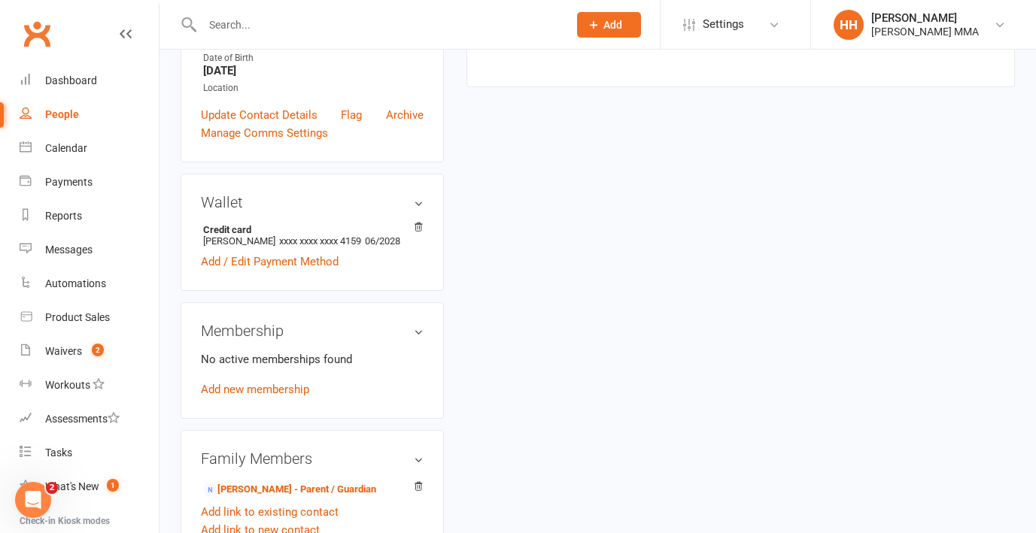
click at [558, 403] on div "upload photo [PERSON_NAME] Activated [DATE] Added [DATE] Cancelled member [DEMO…" at bounding box center [597, 328] width 857 height 1200
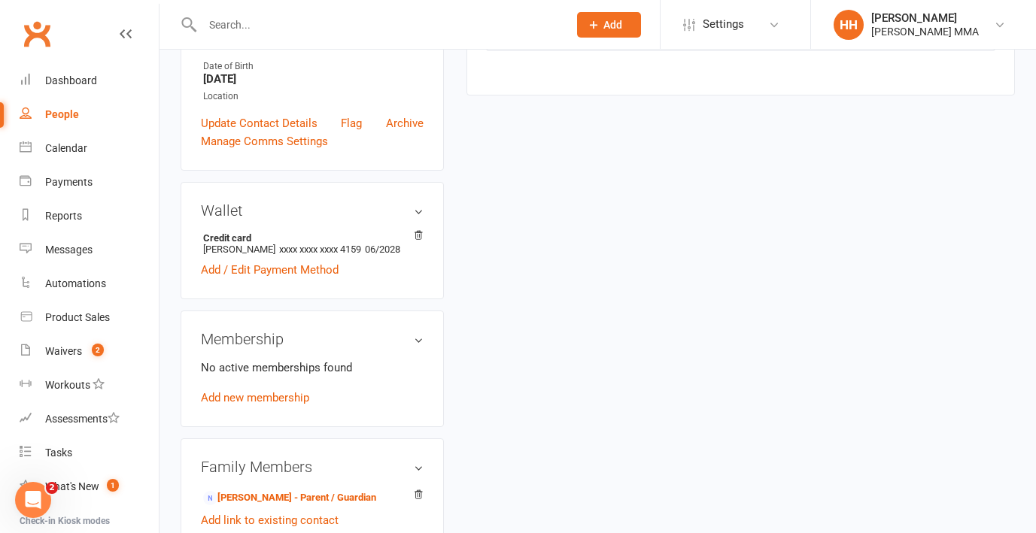
click at [529, 394] on div "upload photo [PERSON_NAME] Activated [DATE] Added [DATE] Cancelled member [DEMO…" at bounding box center [597, 336] width 857 height 1200
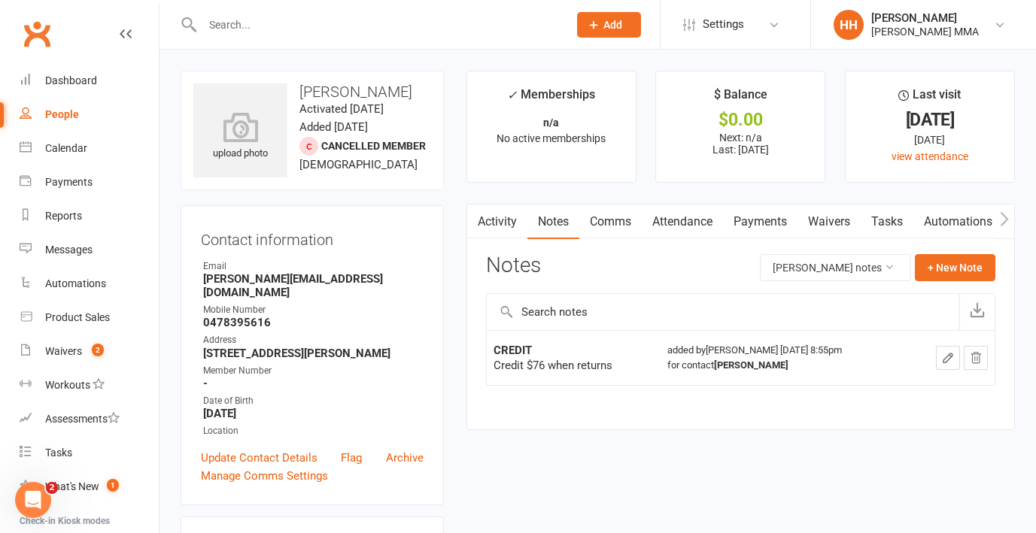
click at [763, 221] on link "Payments" at bounding box center [760, 222] width 74 height 35
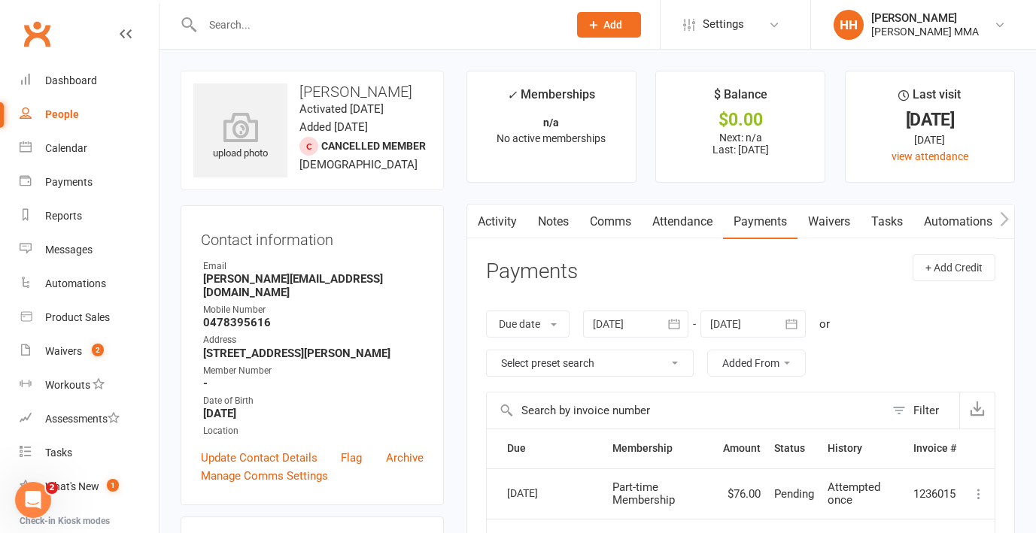
click at [498, 217] on link "Activity" at bounding box center [497, 222] width 60 height 35
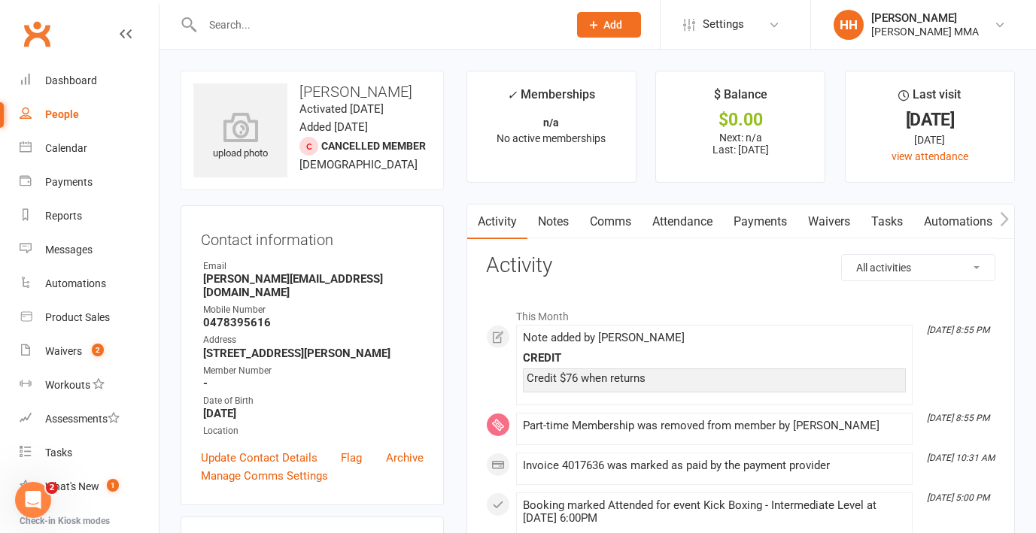
click at [752, 225] on link "Payments" at bounding box center [760, 222] width 74 height 35
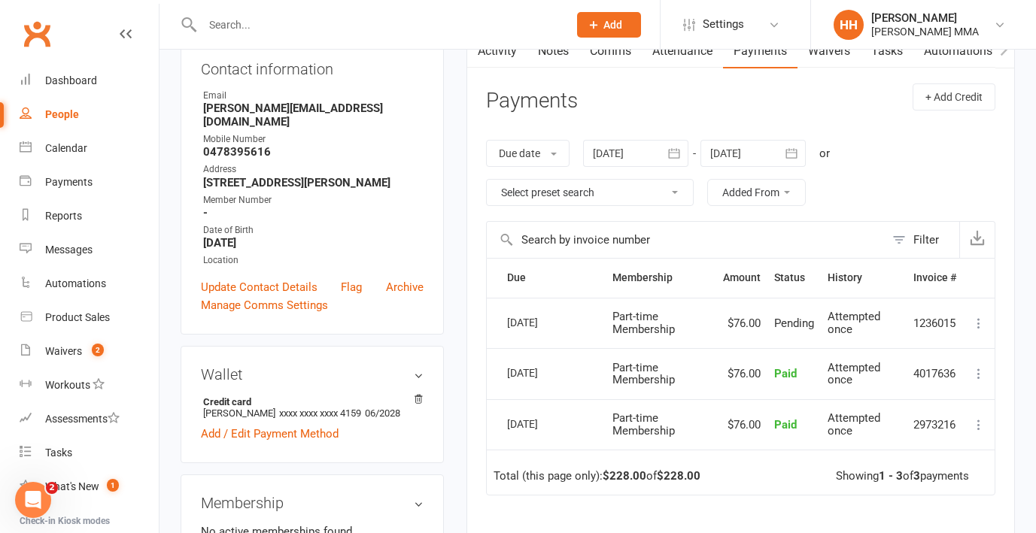
scroll to position [184, 0]
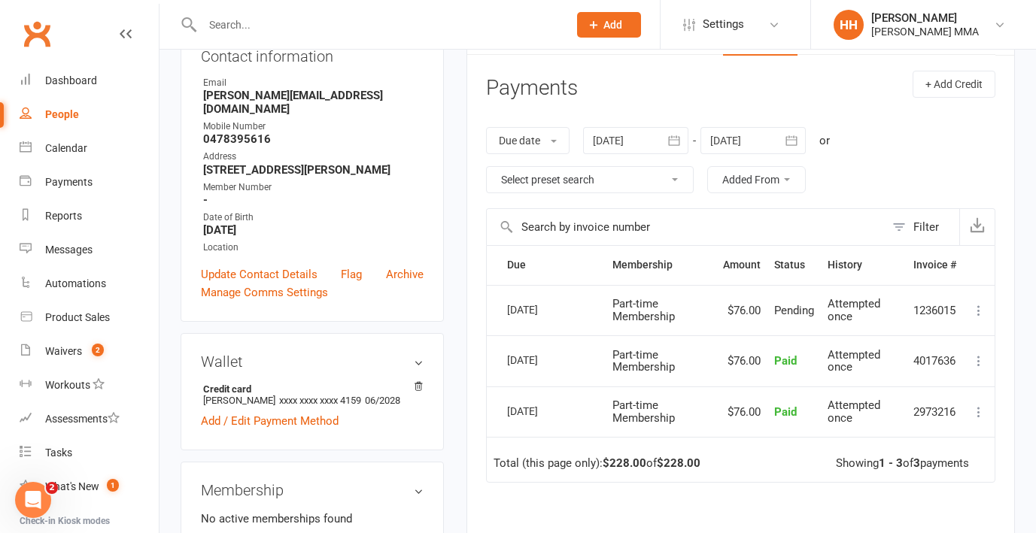
click at [893, 136] on div "Due date Due date Date paid Date failed Date settled [DATE] [DATE] Sun Mon Tue …" at bounding box center [740, 160] width 509 height 96
click at [903, 126] on div "Due date Due date Date paid Date failed Date settled [DATE] [DATE] Sun Mon Tue …" at bounding box center [740, 160] width 509 height 96
click at [737, 502] on div "Due Contact Membership Amount Status History Invoice # Select this [DATE] [PERS…" at bounding box center [740, 460] width 509 height 431
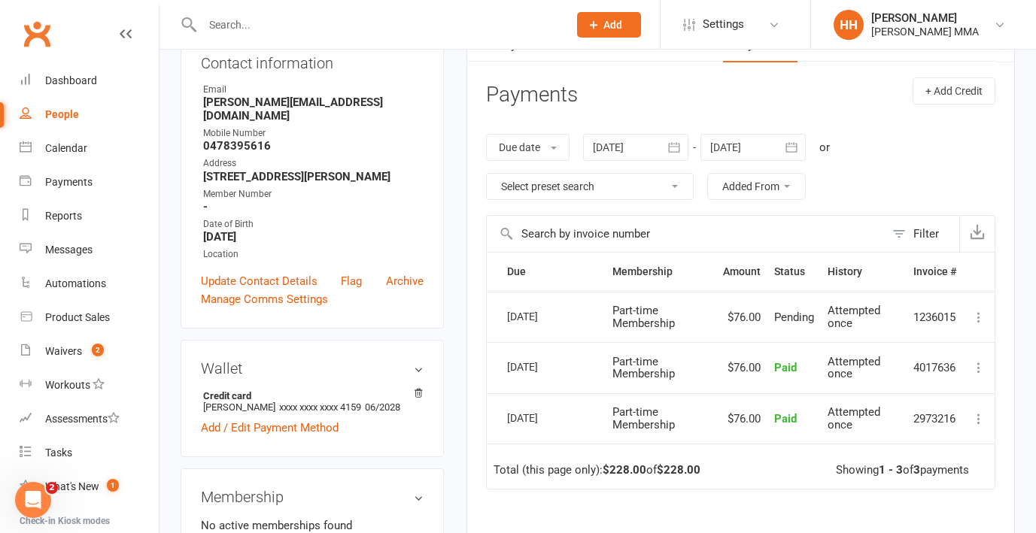
click at [883, 172] on div "Due date Due date Date paid Date failed Date settled [DATE] [DATE] Sun Mon Tue …" at bounding box center [740, 167] width 509 height 96
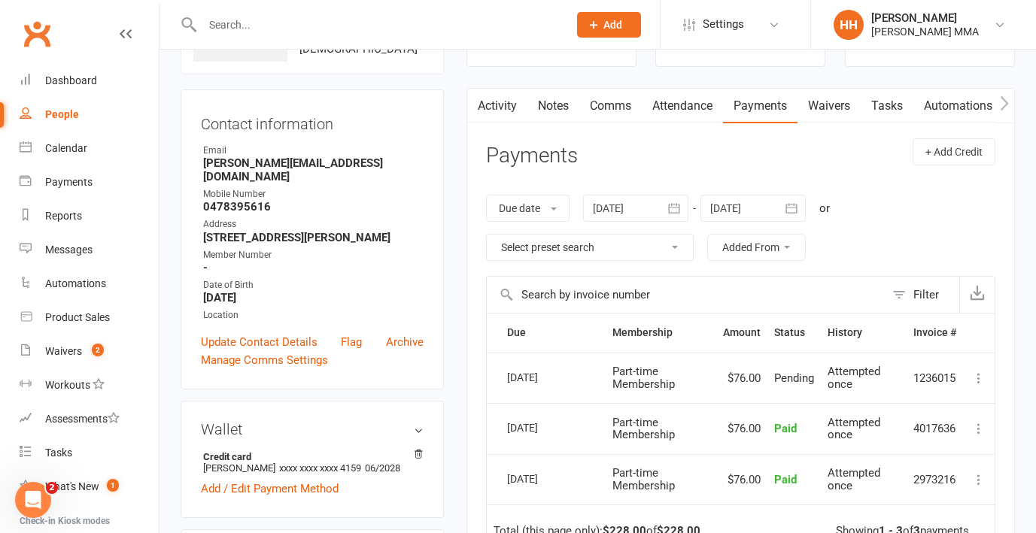
scroll to position [0, 0]
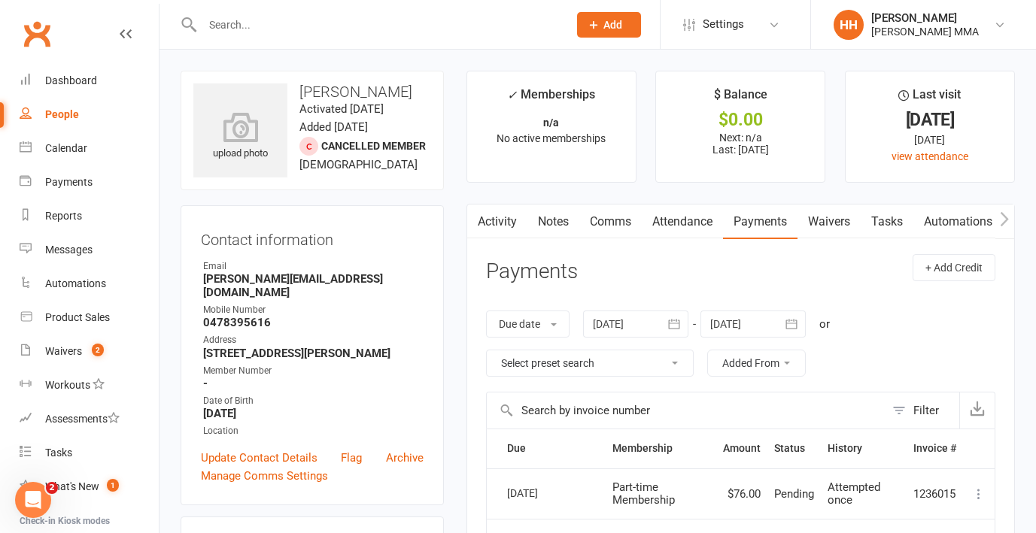
click at [508, 213] on link "Activity" at bounding box center [497, 222] width 60 height 35
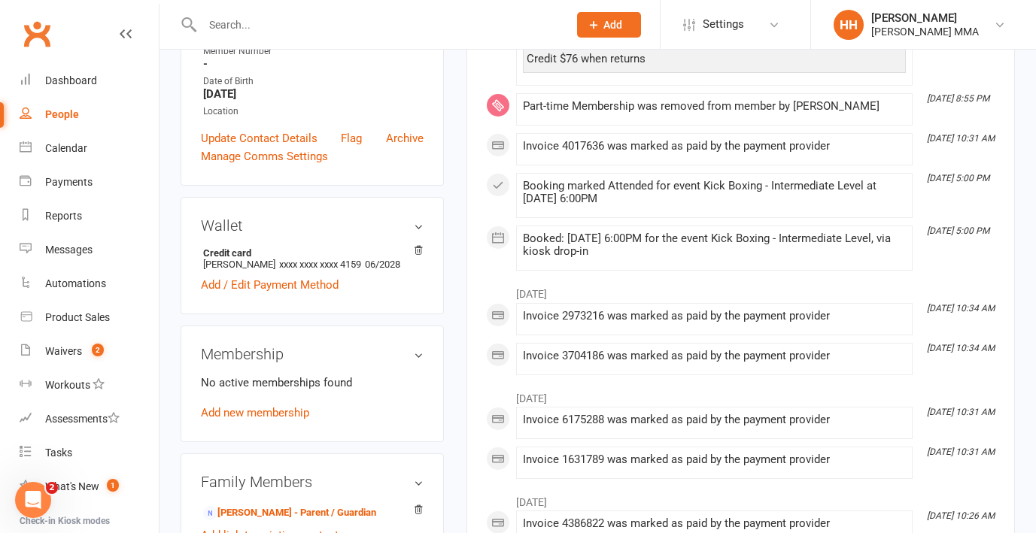
scroll to position [322, 0]
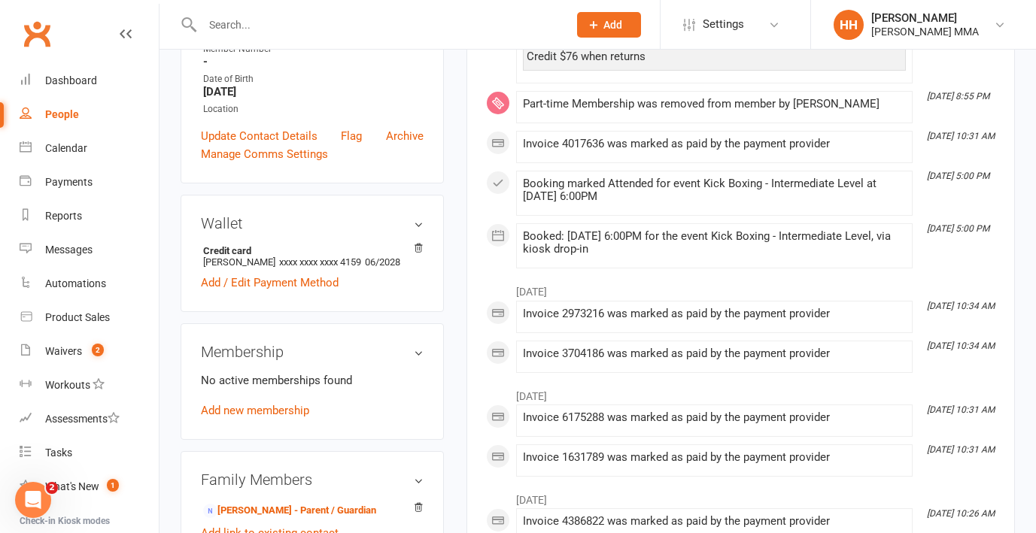
click at [413, 420] on div "No active memberships found Add new membership" at bounding box center [312, 396] width 223 height 48
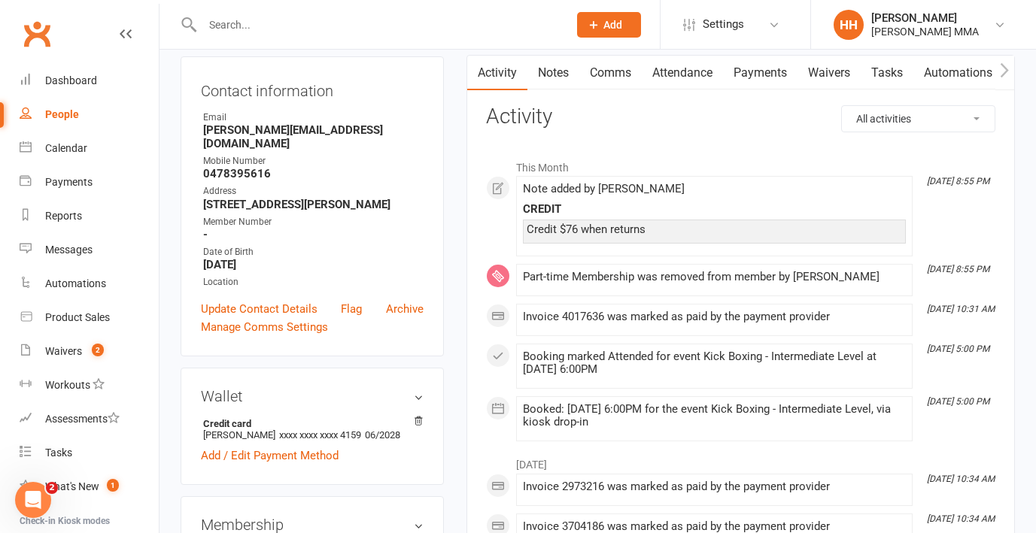
scroll to position [0, 0]
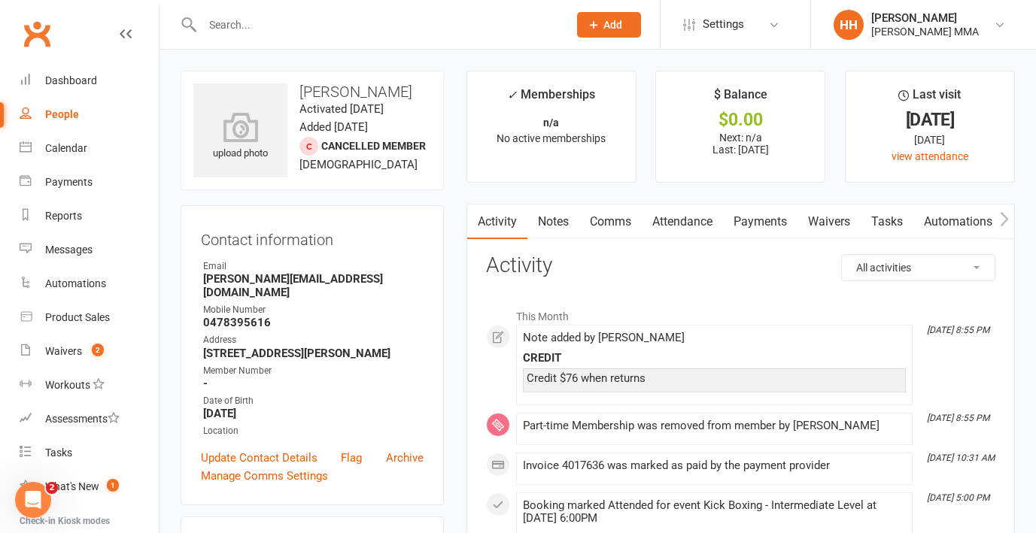
click at [90, 117] on link "People" at bounding box center [89, 115] width 139 height 34
select select "100"
